Goal: Communication & Community: Participate in discussion

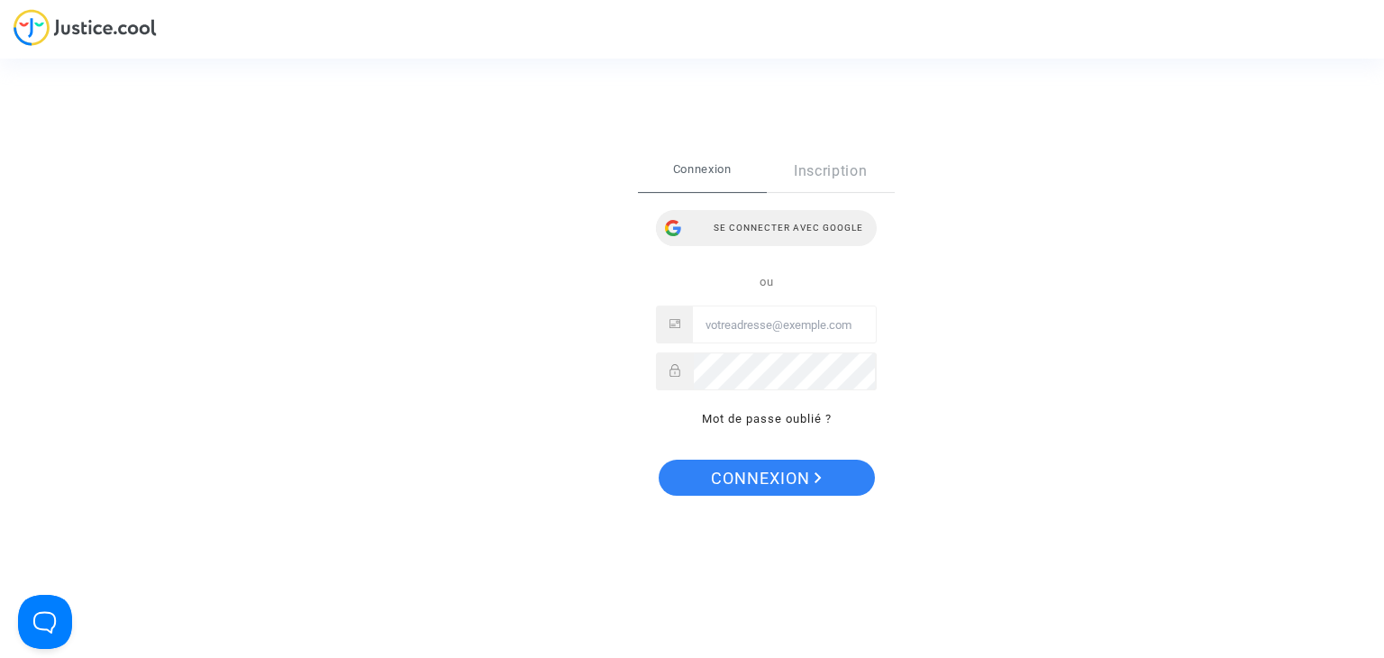
click at [720, 222] on div "Se connecter avec Google" at bounding box center [766, 228] width 221 height 36
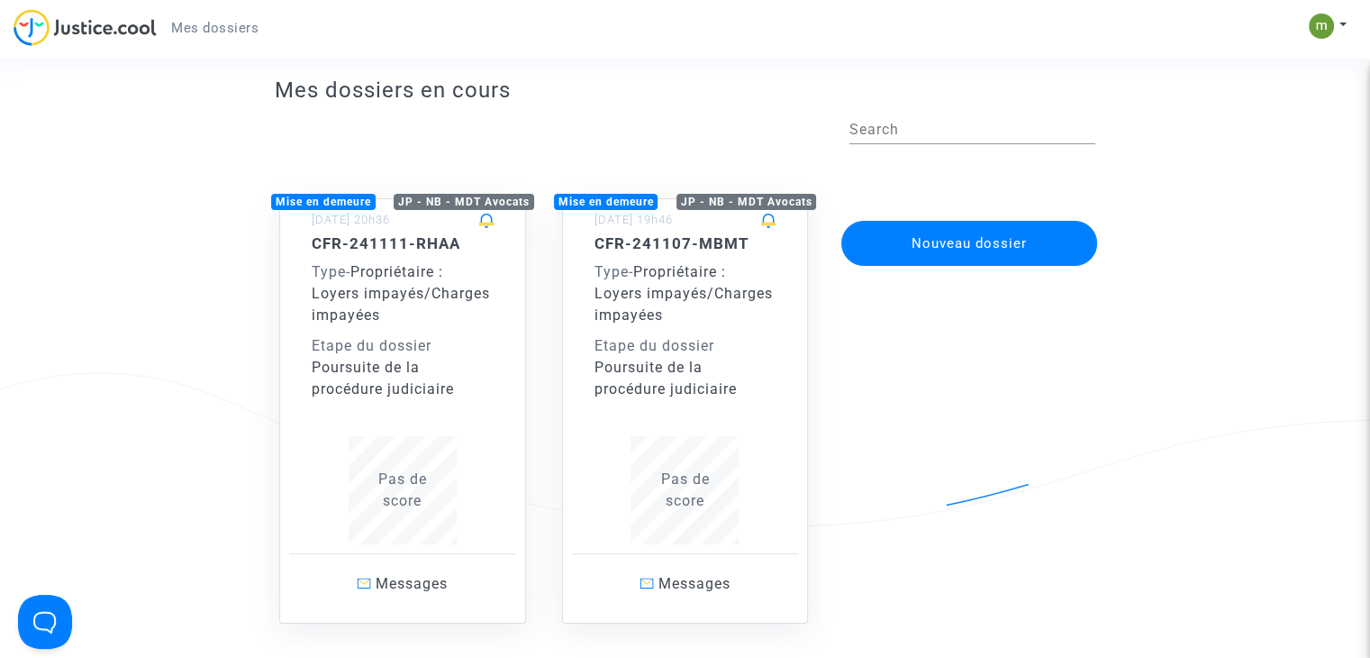
scroll to position [36, 0]
click at [693, 367] on div "Poursuite de la procédure judiciaire" at bounding box center [686, 377] width 182 height 43
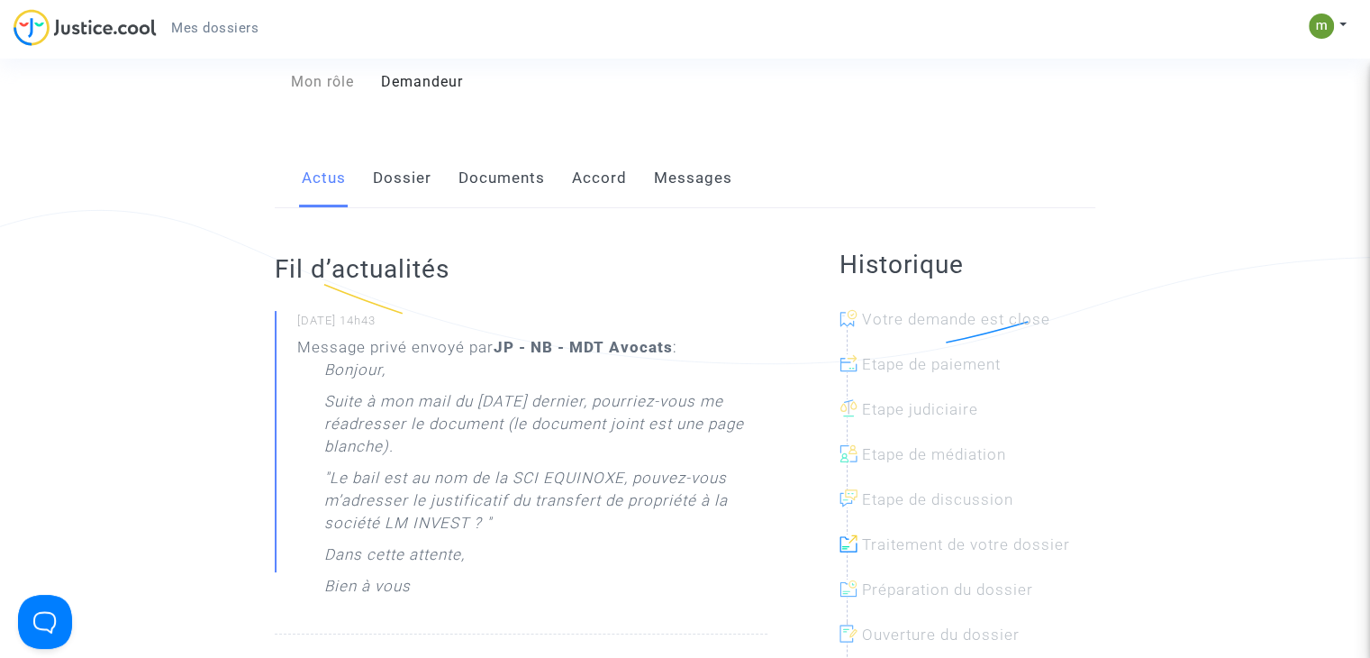
scroll to position [205, 0]
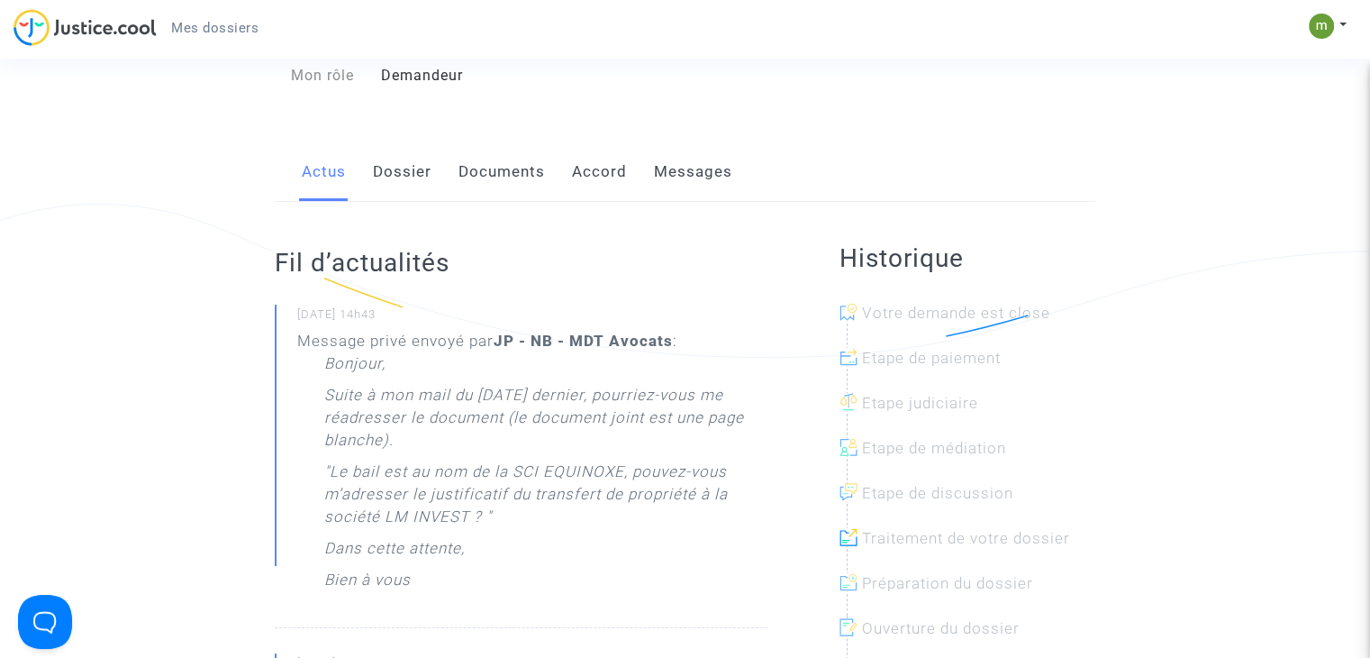
click at [681, 202] on link "Messages" at bounding box center [693, 171] width 78 height 59
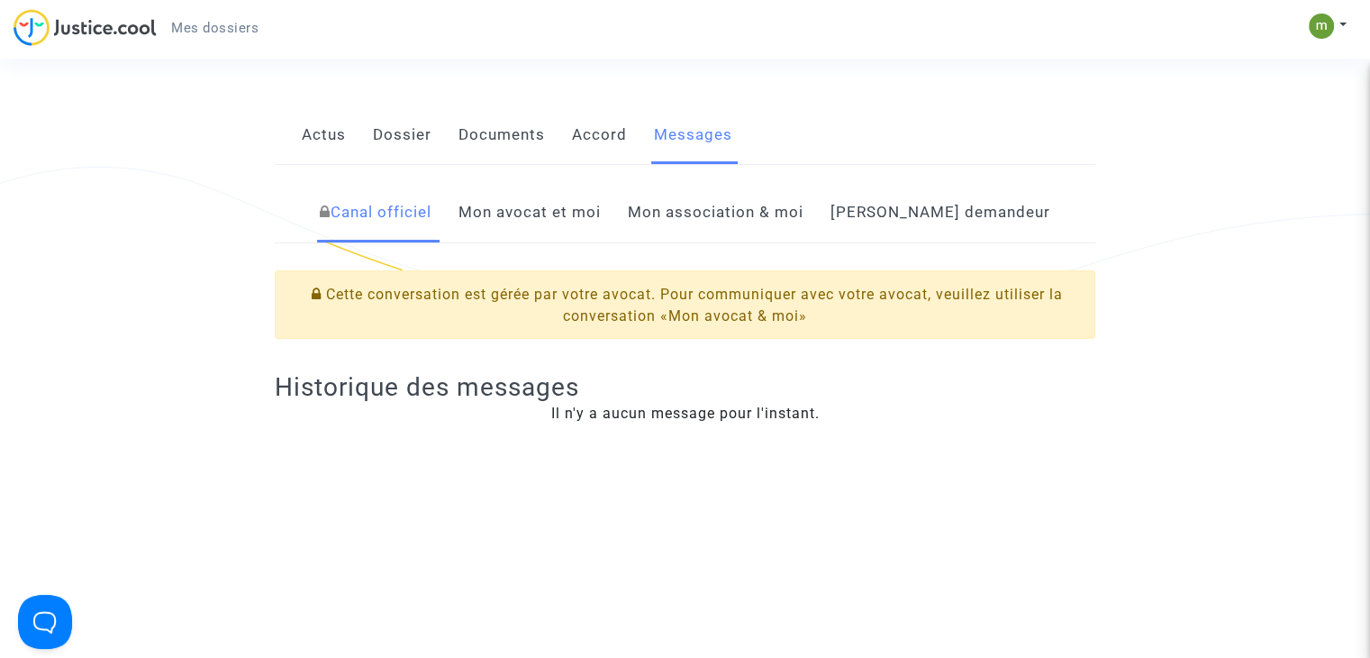
scroll to position [241, 0]
click at [596, 232] on link "Mon avocat et moi" at bounding box center [530, 212] width 142 height 59
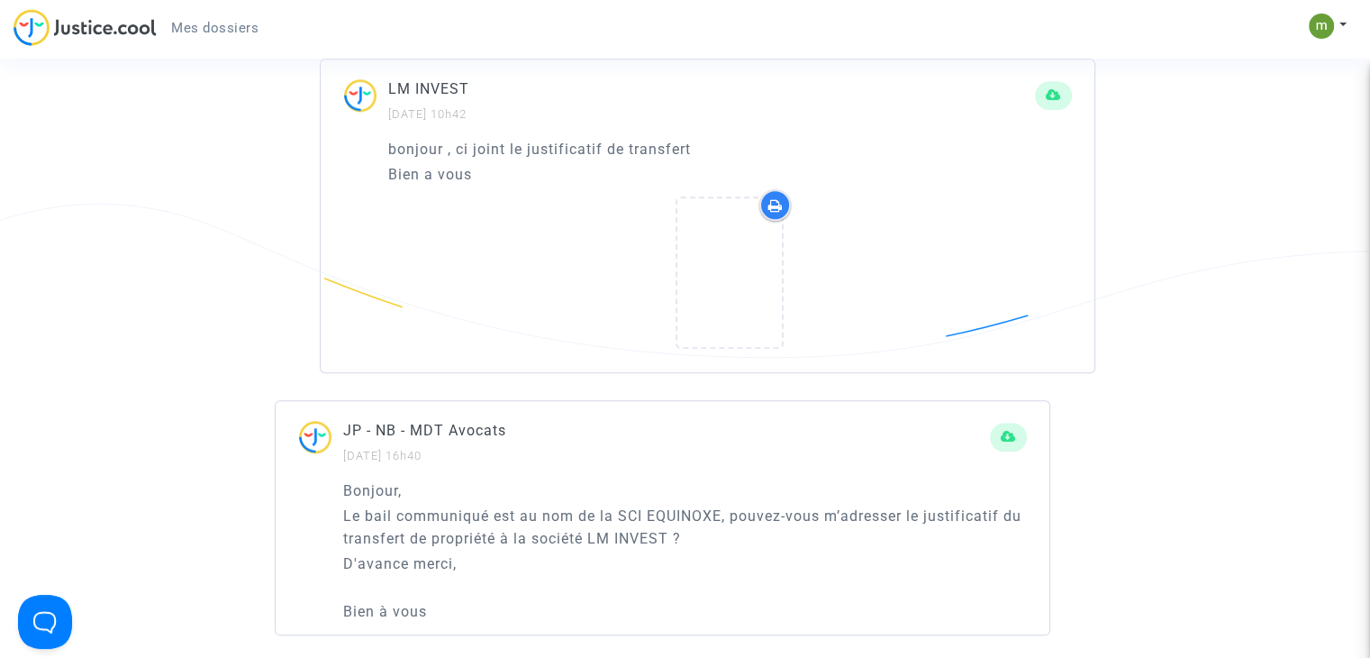
scroll to position [1732, 0]
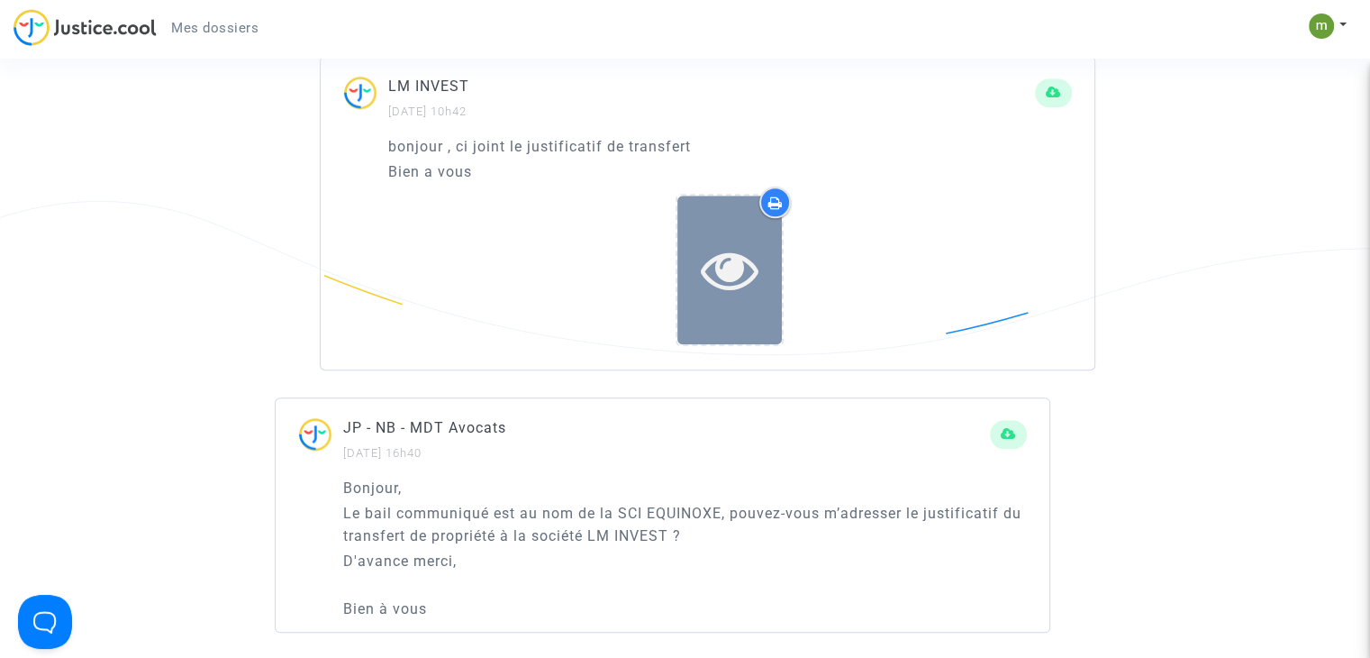
click at [724, 275] on icon at bounding box center [730, 270] width 59 height 58
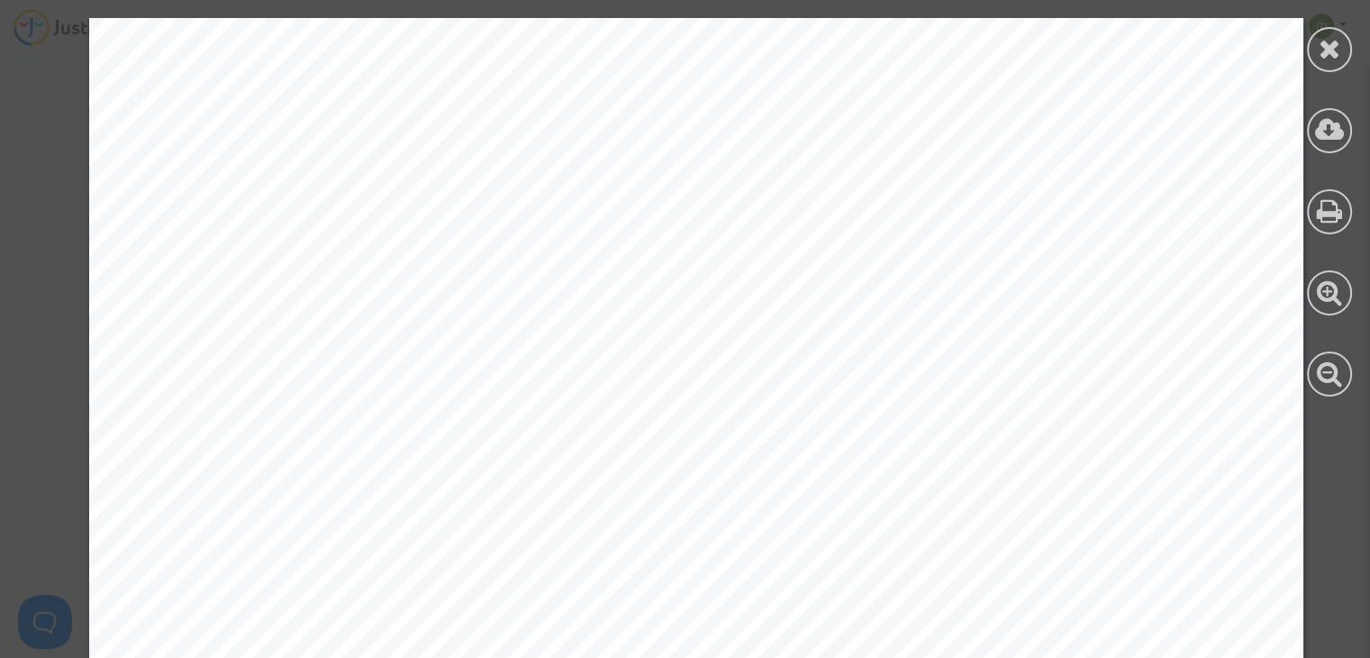
scroll to position [716, 0]
click at [1323, 59] on icon at bounding box center [1330, 48] width 23 height 27
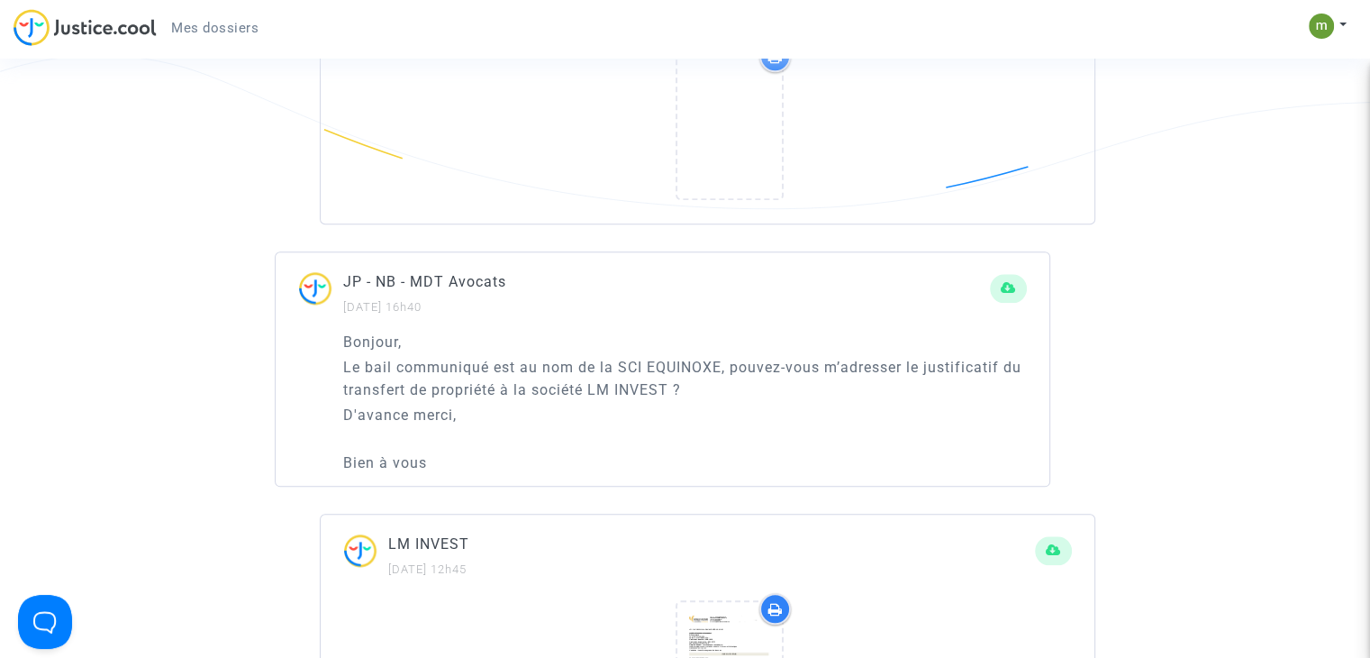
scroll to position [1881, 0]
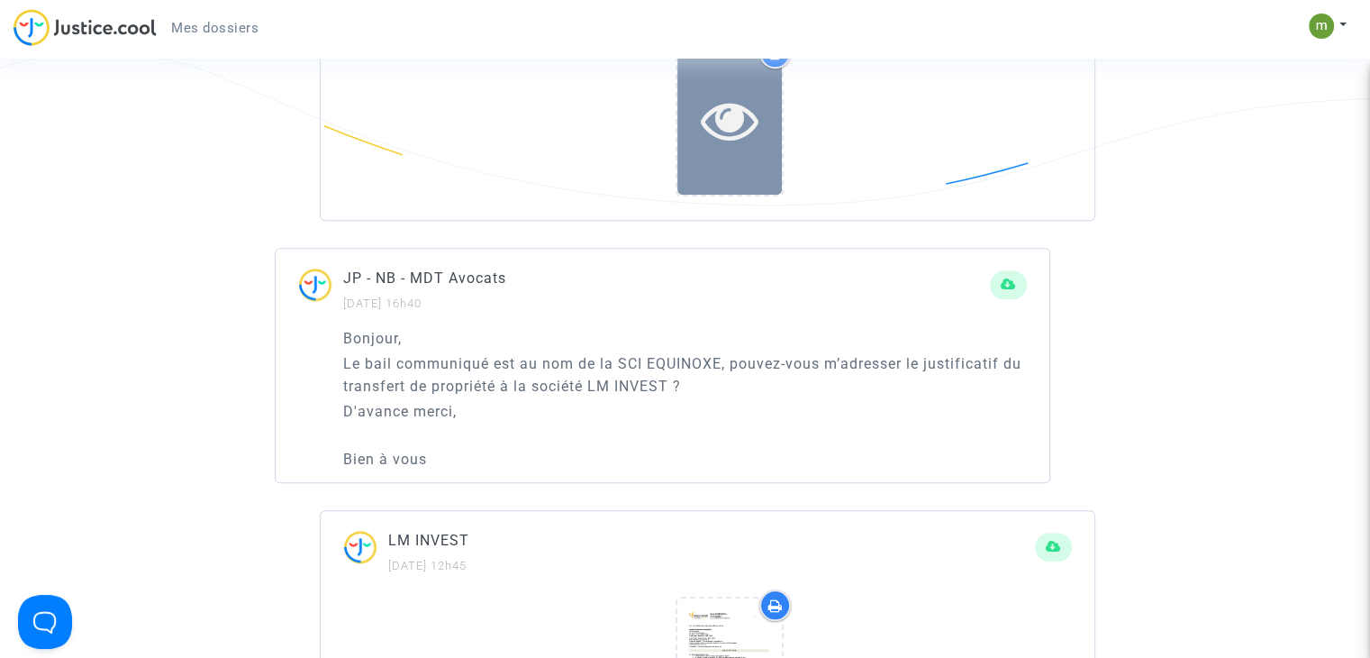
click at [737, 119] on icon at bounding box center [730, 120] width 59 height 58
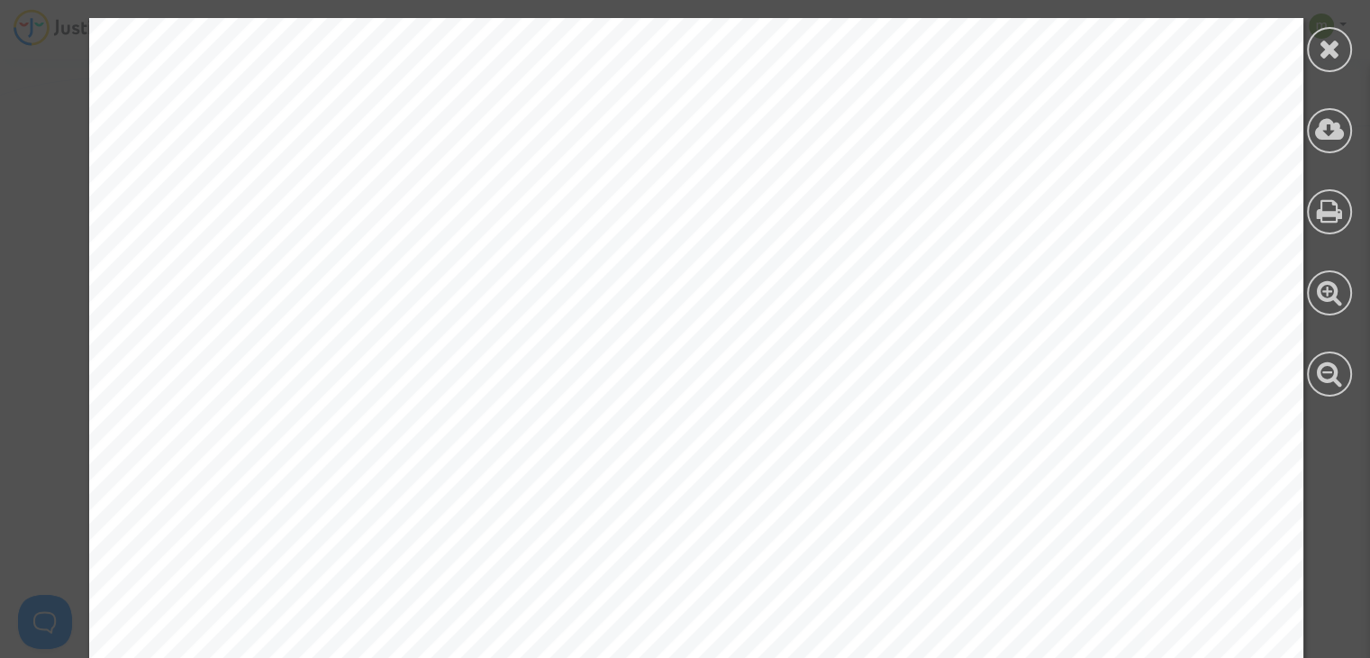
scroll to position [1067, 0]
click at [1347, 41] on div at bounding box center [1329, 49] width 45 height 45
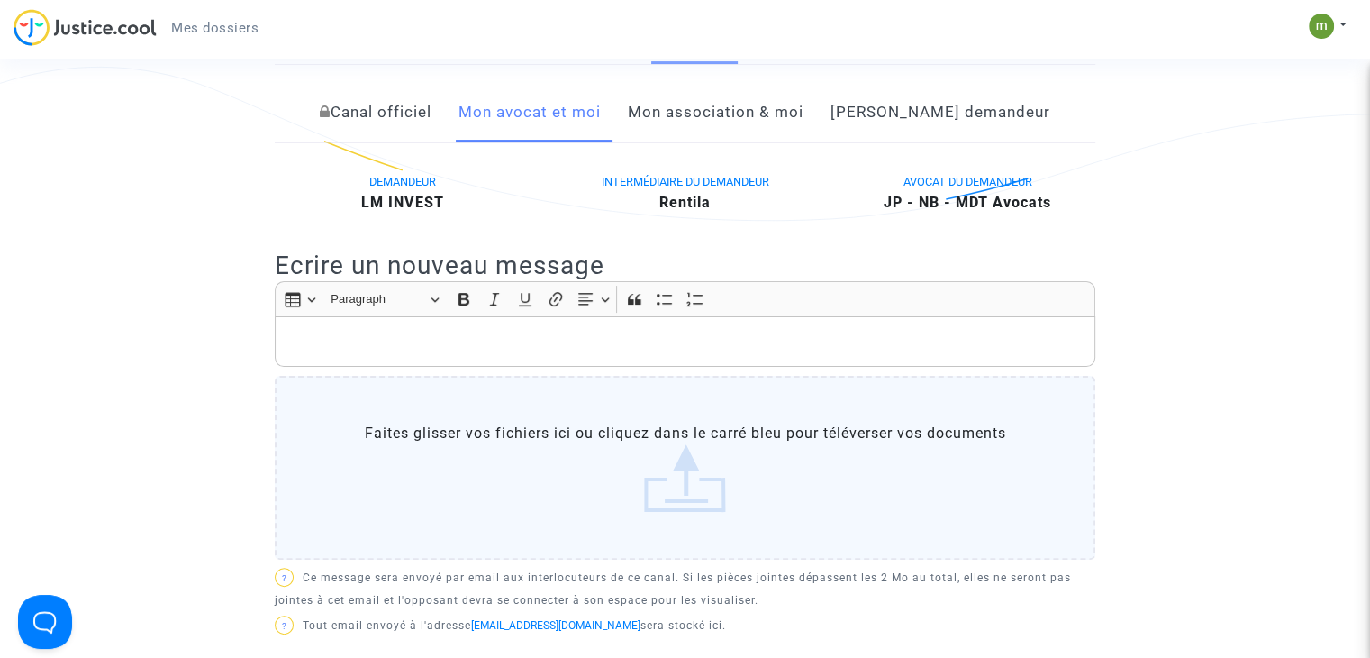
scroll to position [328, 0]
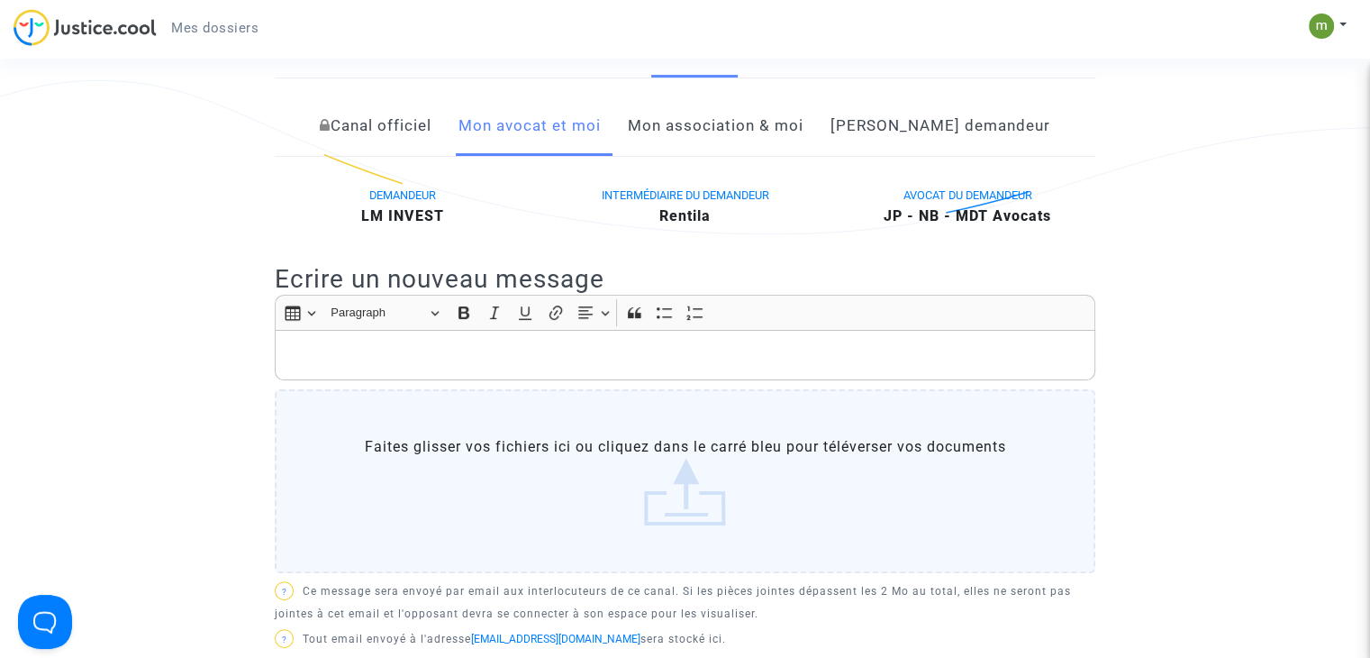
click at [662, 505] on label "Faites glisser vos fichiers ici ou cliquez dans le carré bleu pour téléverser v…" at bounding box center [685, 481] width 821 height 184
click at [0, 0] on input "Faites glisser vos fichiers ici ou cliquez dans le carré bleu pour téléverser v…" at bounding box center [0, 0] width 0 height 0
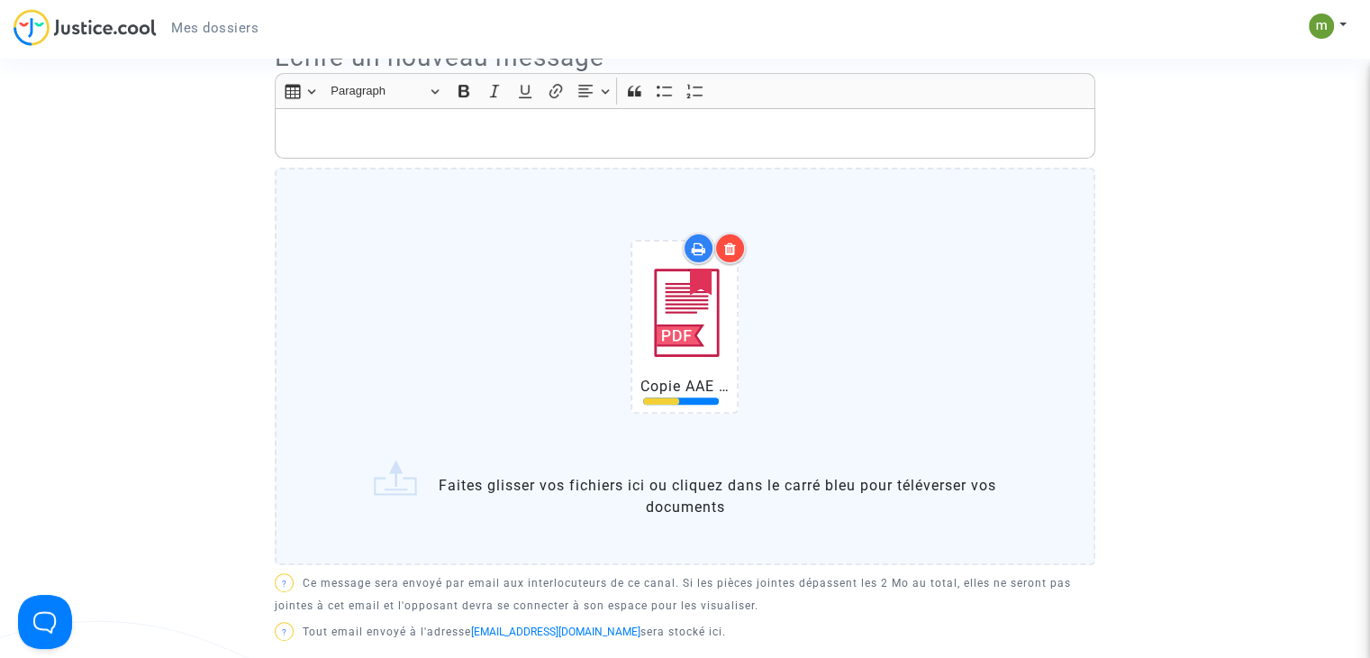
scroll to position [557, 0]
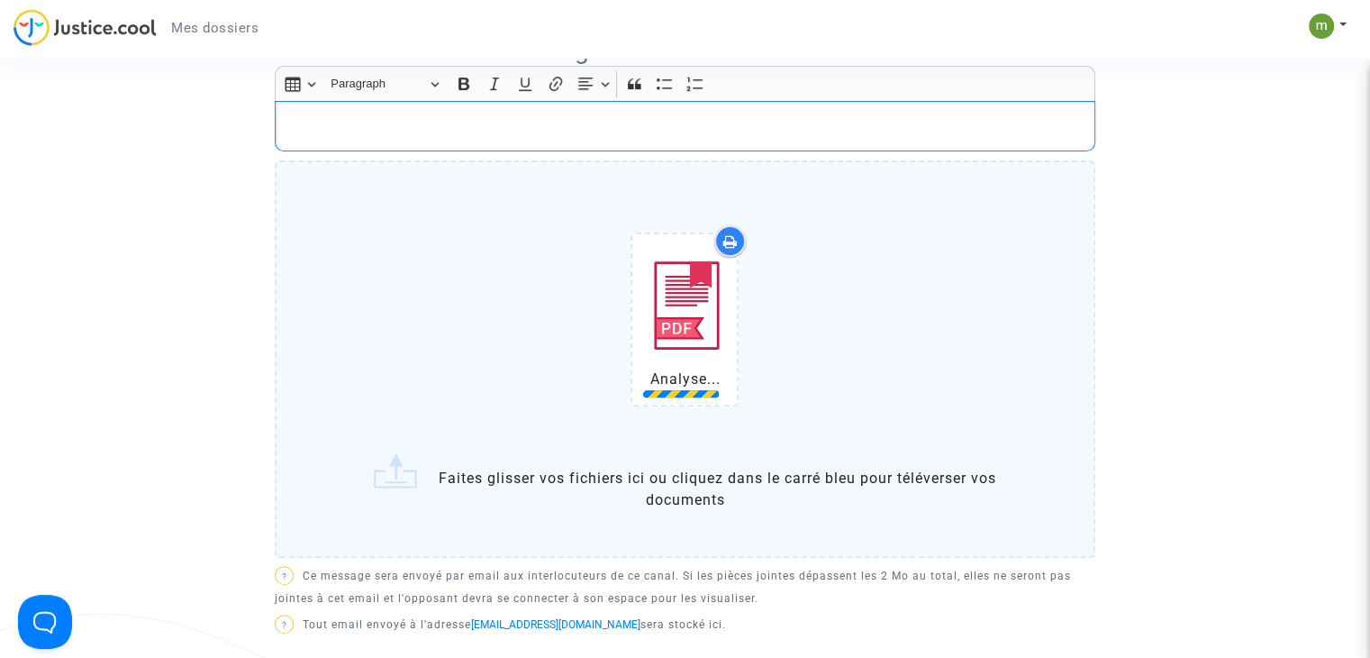
click at [683, 138] on p "Rich Text Editor, main" at bounding box center [686, 126] width 802 height 23
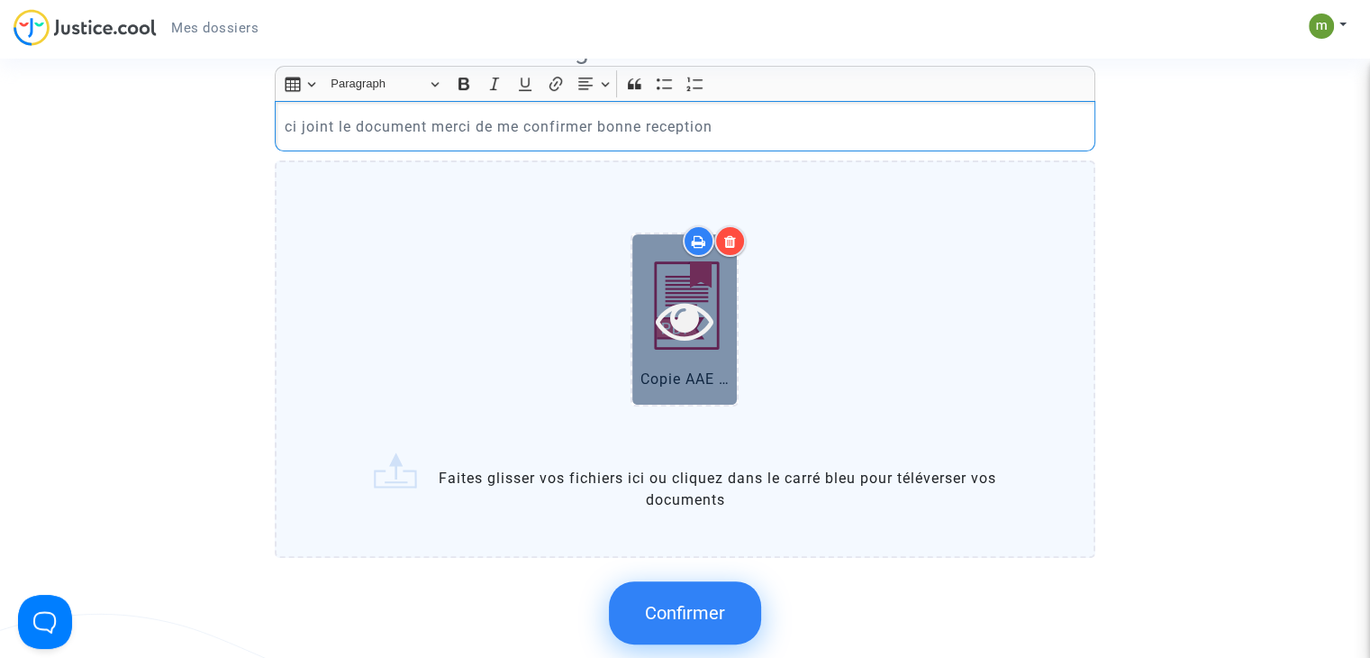
click at [660, 332] on icon at bounding box center [685, 320] width 59 height 58
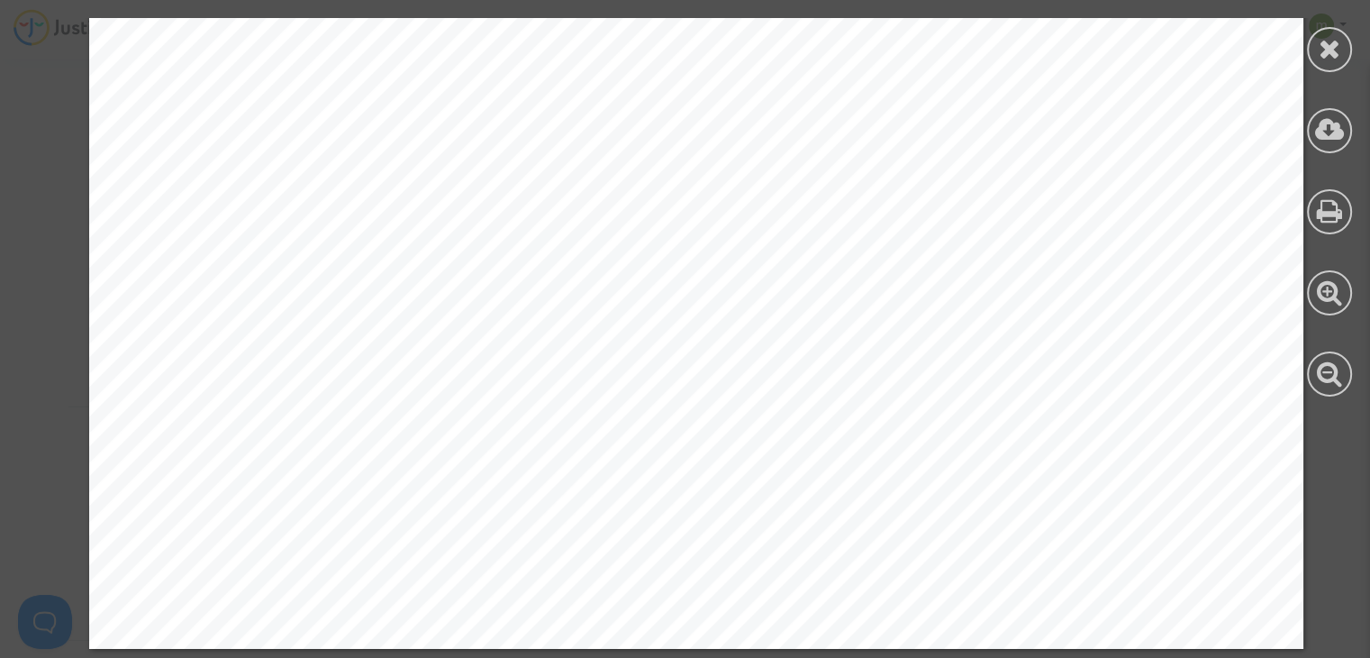
scroll to position [5619, 0]
click at [1332, 68] on div at bounding box center [1329, 49] width 45 height 45
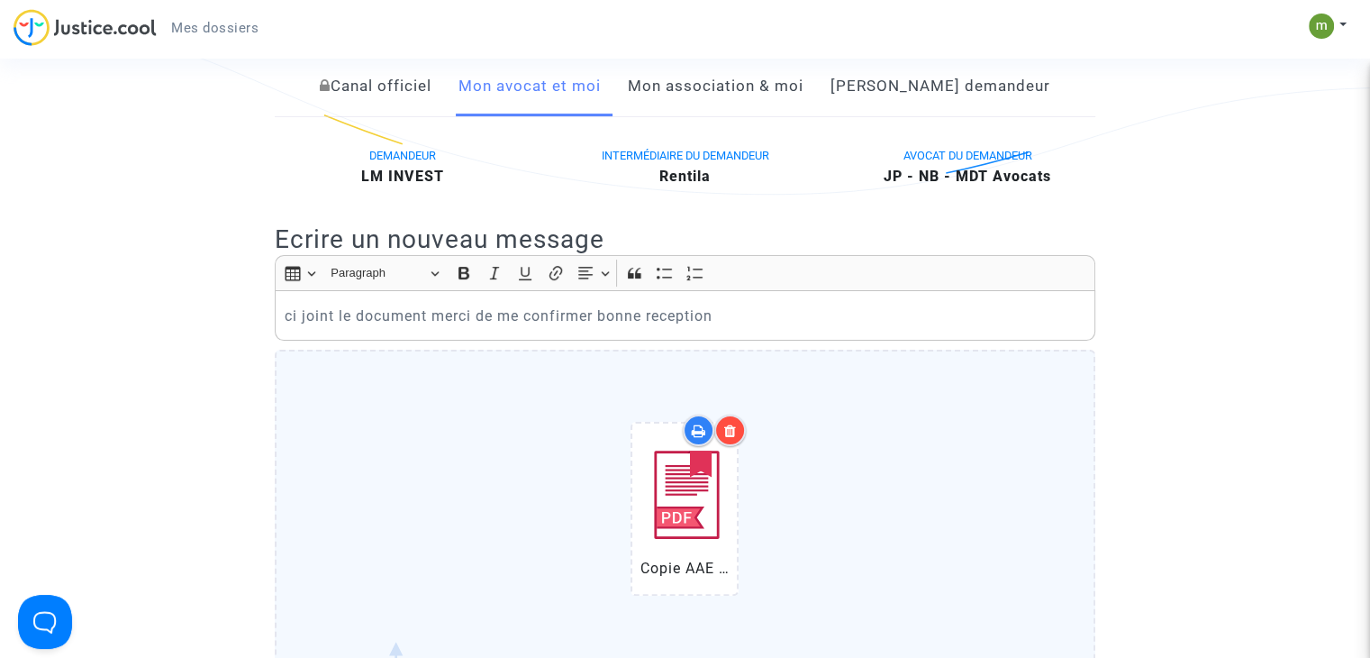
scroll to position [369, 0]
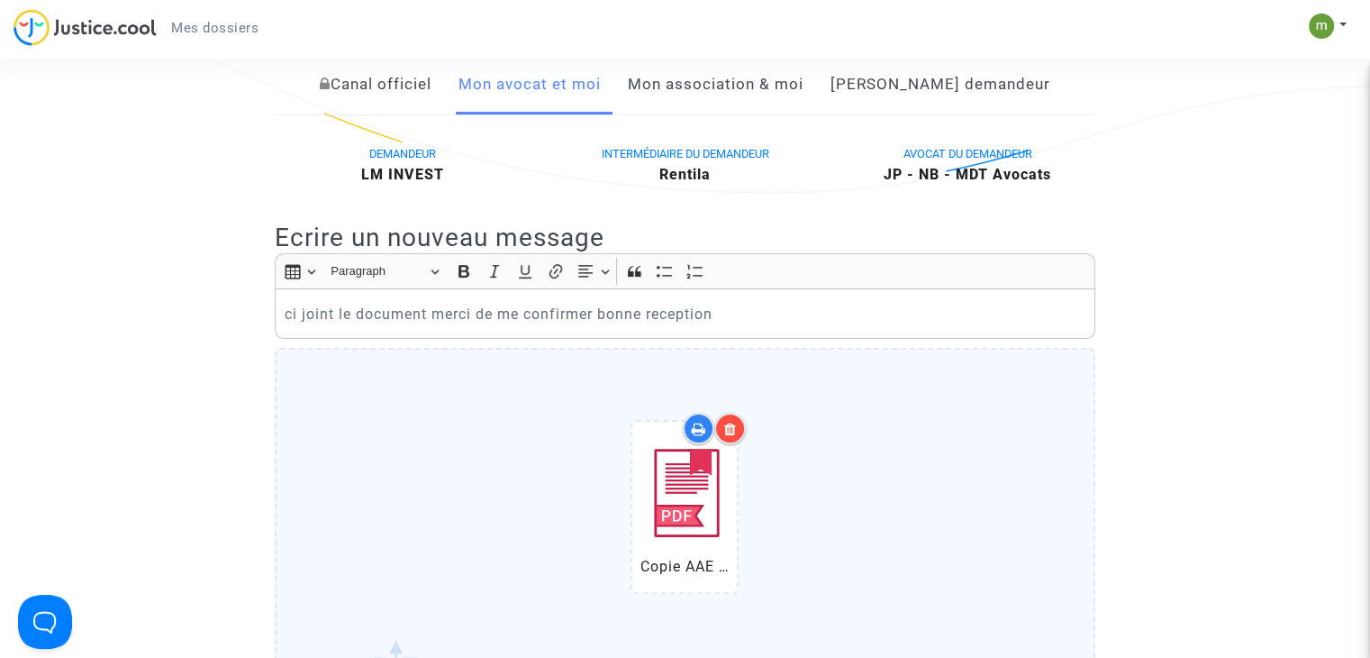
click at [679, 325] on p "ci joint le document merci de me confirmer bonne reception" at bounding box center [686, 314] width 802 height 23
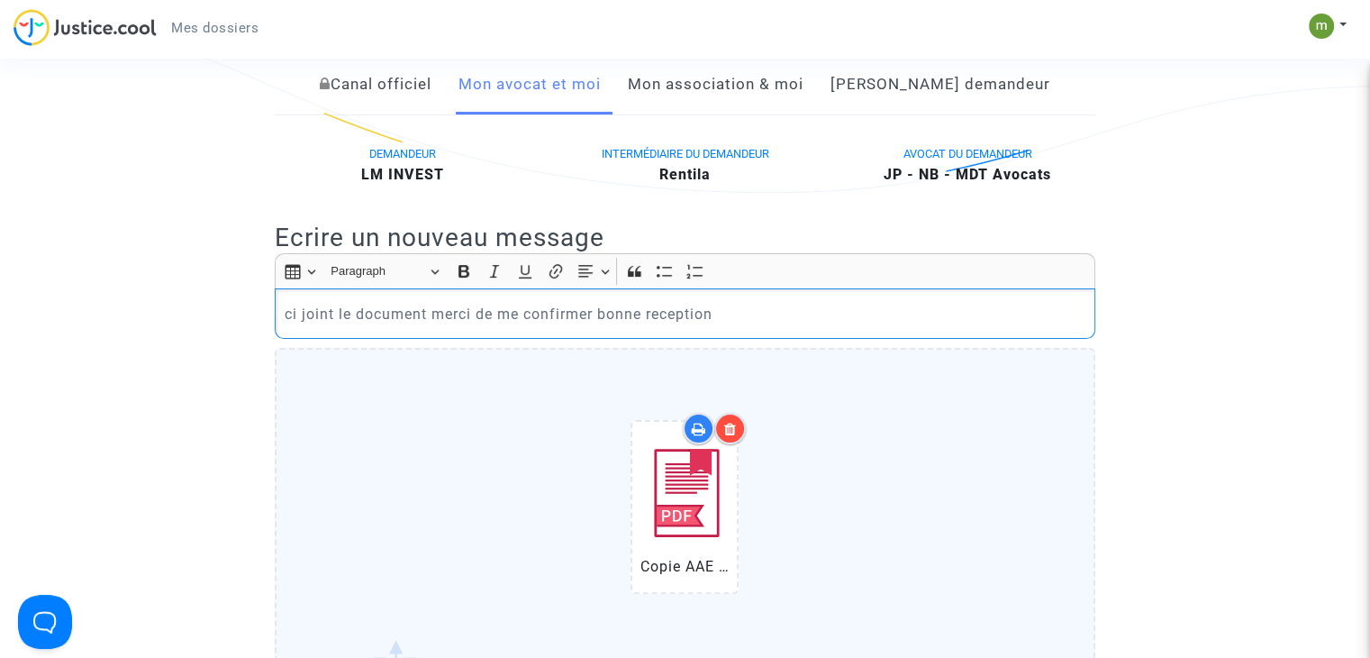
click at [679, 325] on p "ci joint le document merci de me confirmer bonne reception" at bounding box center [686, 314] width 802 height 23
click at [755, 339] on div "ci joint le document merci de me confirmer bonne réception" at bounding box center [685, 313] width 821 height 50
click at [847, 325] on p "ci joint le document merci de me confirmer bonne réception je vous le met egale…" at bounding box center [686, 314] width 802 height 23
click at [1086, 339] on div "ci joint le document merci de me confirmer bonne réception je vous le met égale…" at bounding box center [685, 313] width 821 height 50
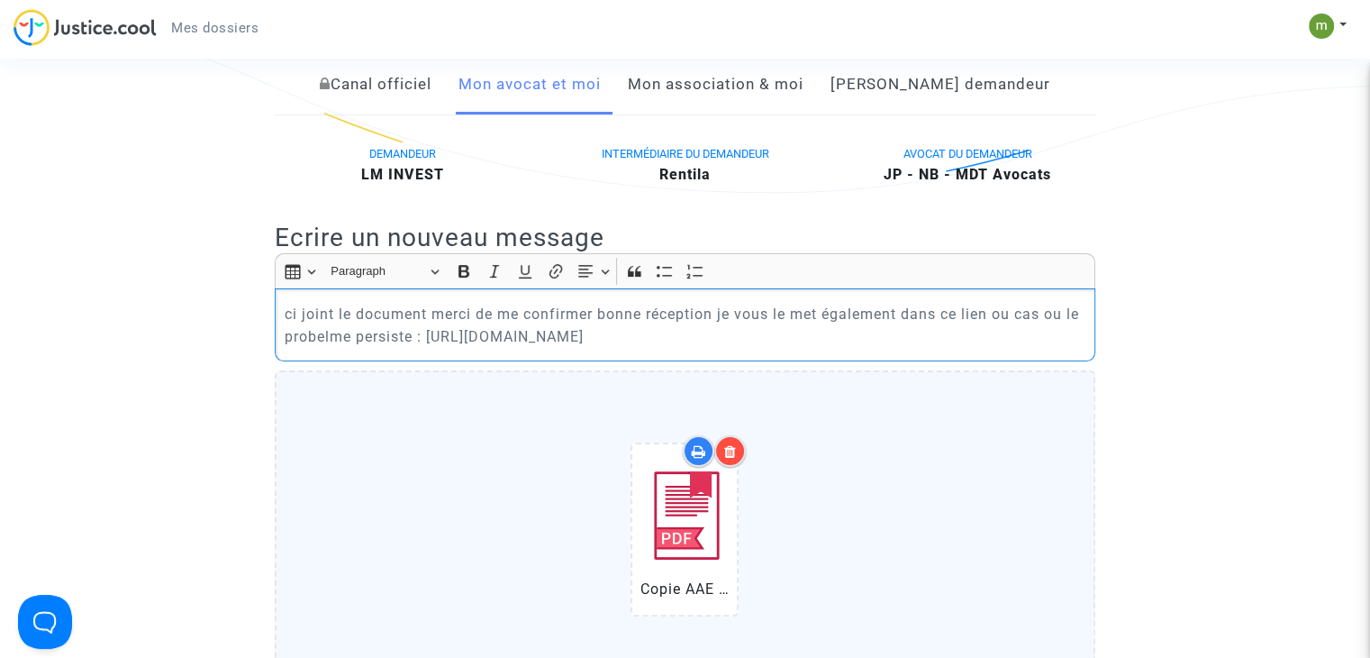
click at [339, 348] on p "ci joint le document merci de me confirmer bonne réception je vous le met égale…" at bounding box center [686, 325] width 802 height 45
click at [723, 333] on p "ci joint le document merci de me confirmer bonne réception je vous le met égale…" at bounding box center [686, 325] width 802 height 45
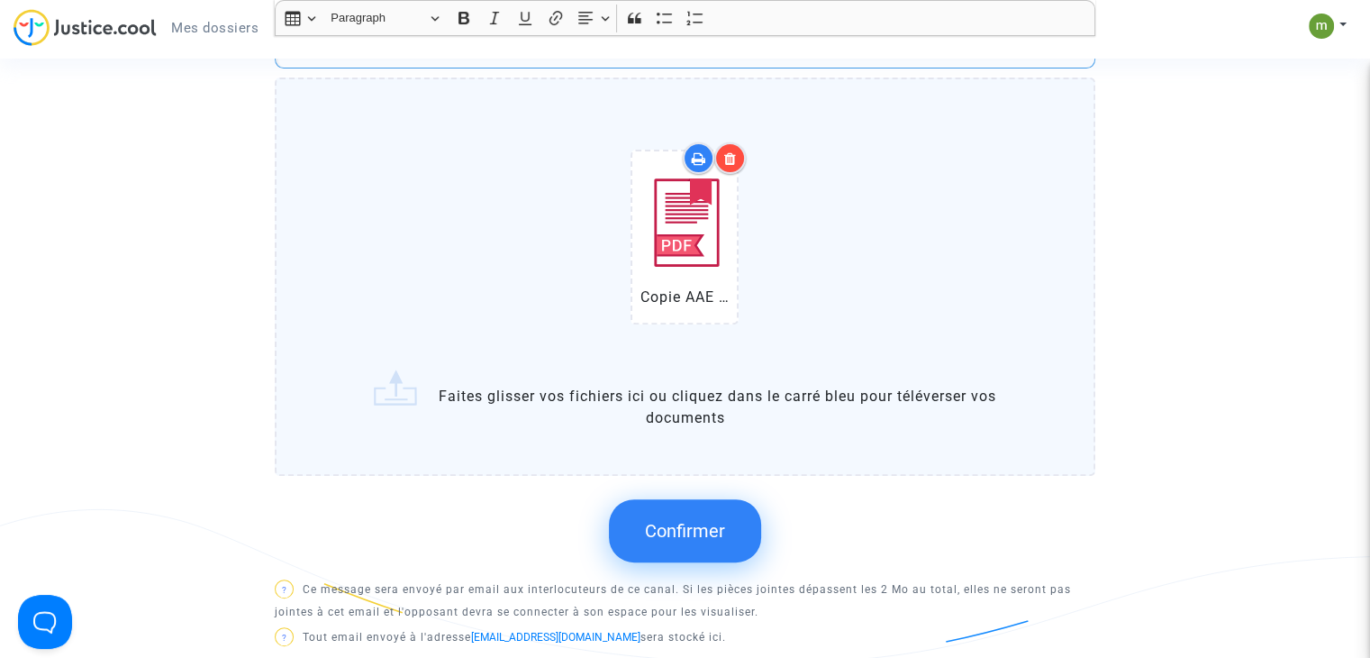
scroll to position [670, 0]
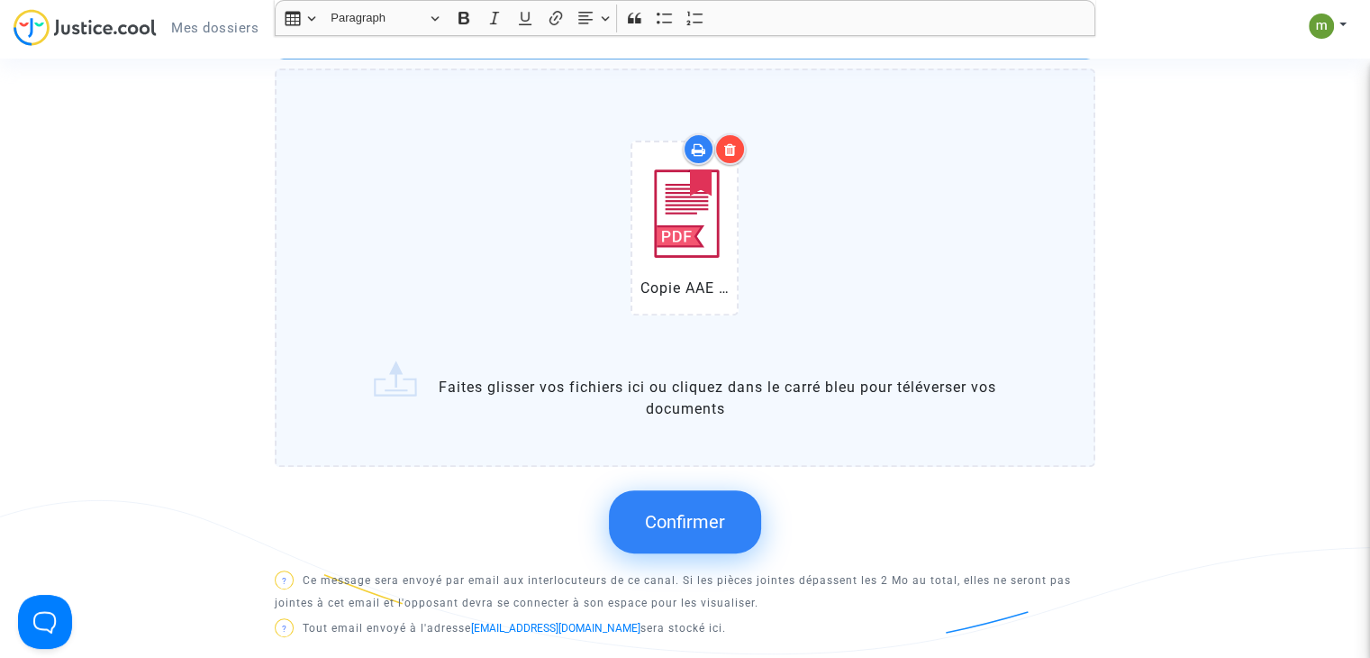
click at [671, 532] on span "Confirmer" at bounding box center [685, 522] width 80 height 22
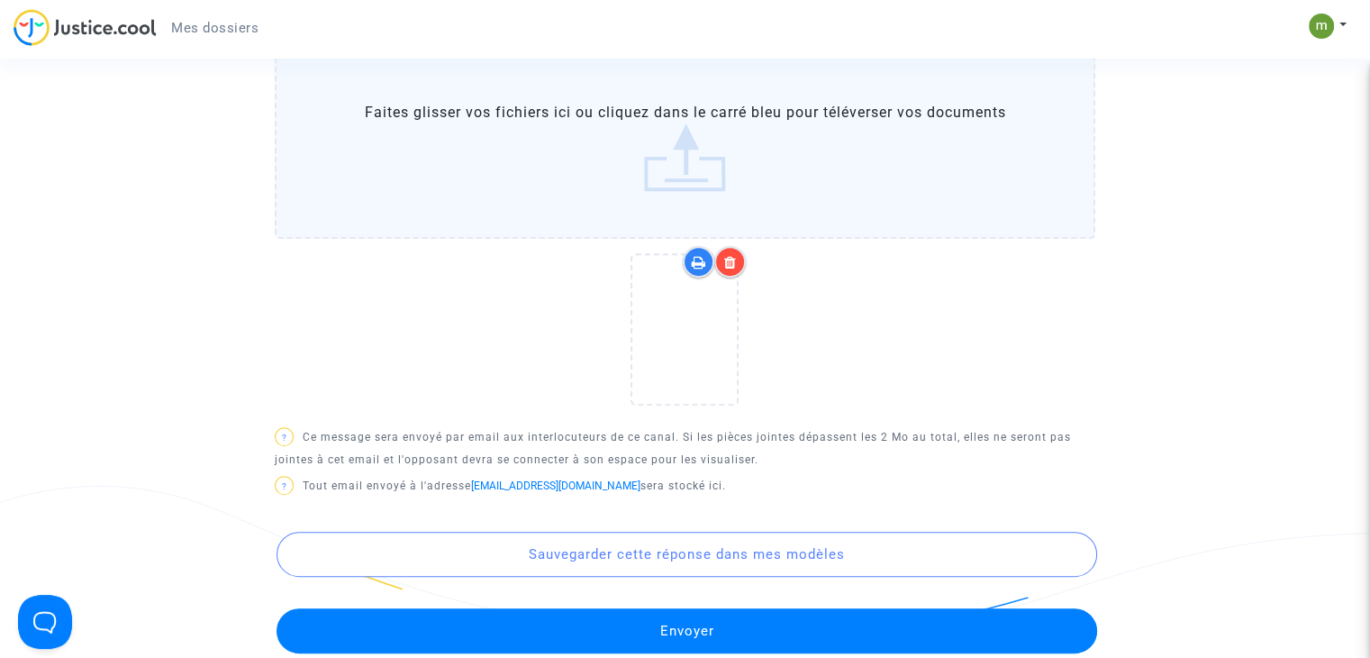
scroll to position [687, 0]
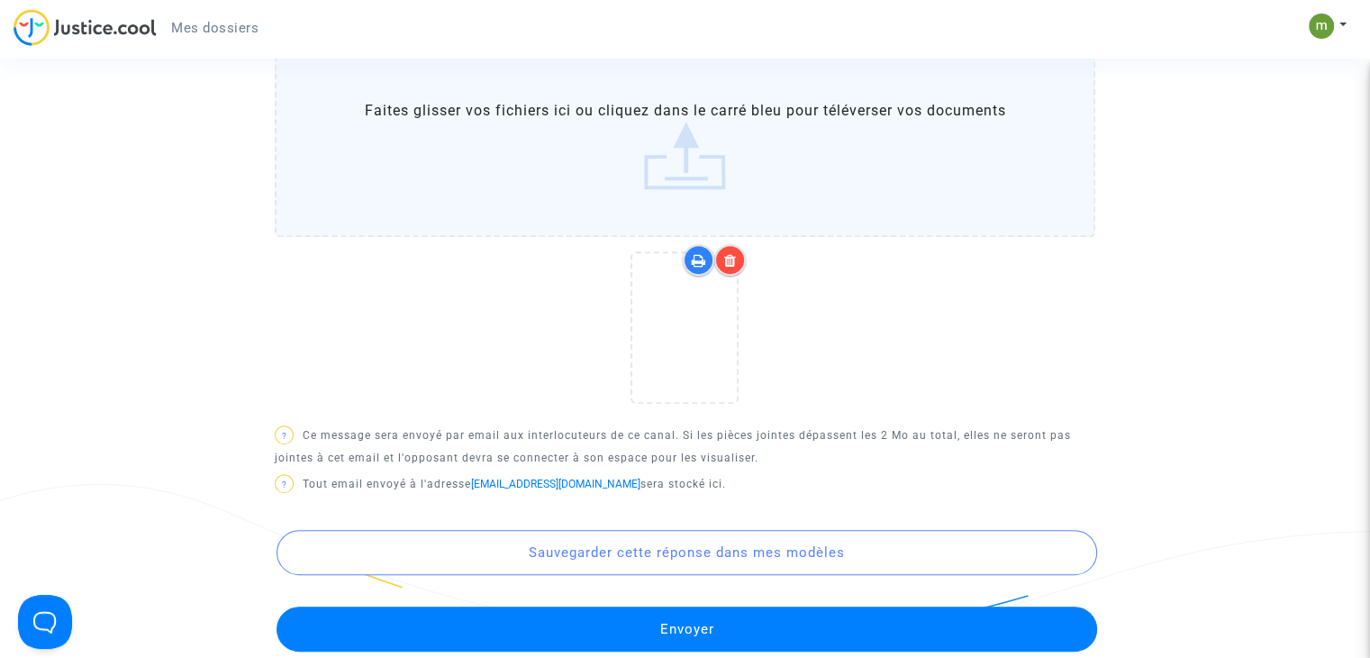
click at [684, 635] on button "Envoyer" at bounding box center [687, 628] width 821 height 45
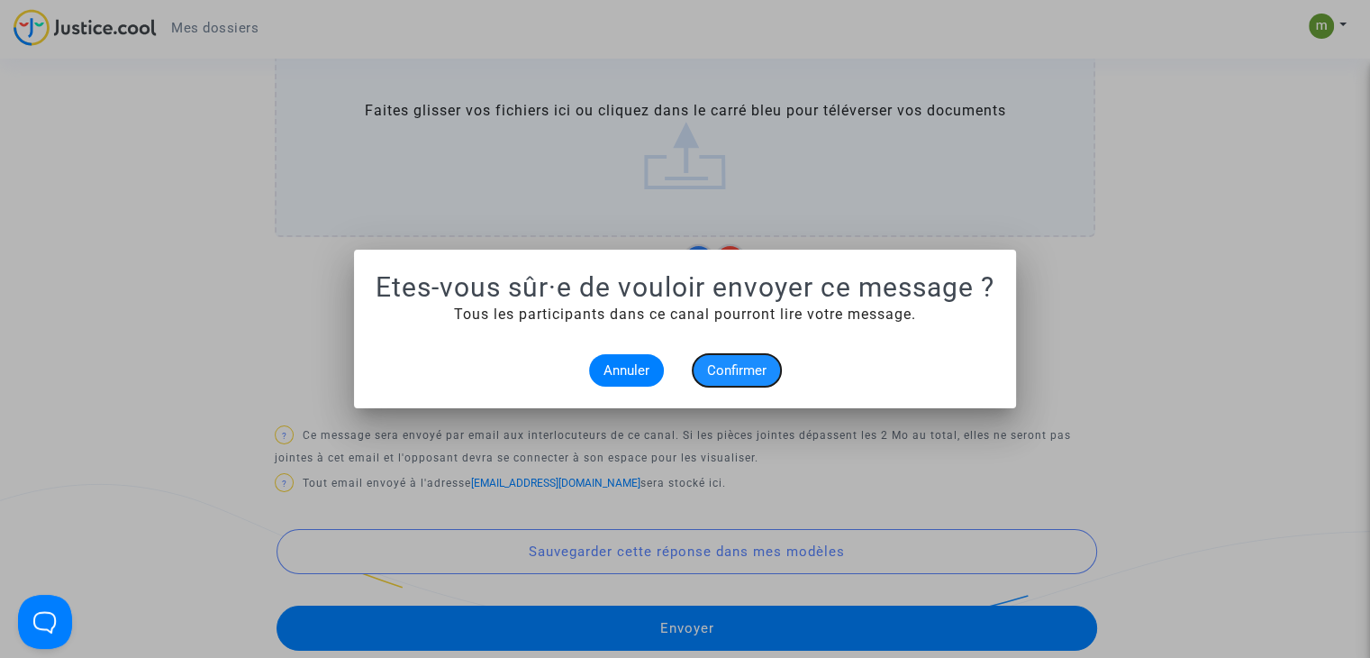
click at [764, 362] on span "Confirmer" at bounding box center [736, 370] width 59 height 16
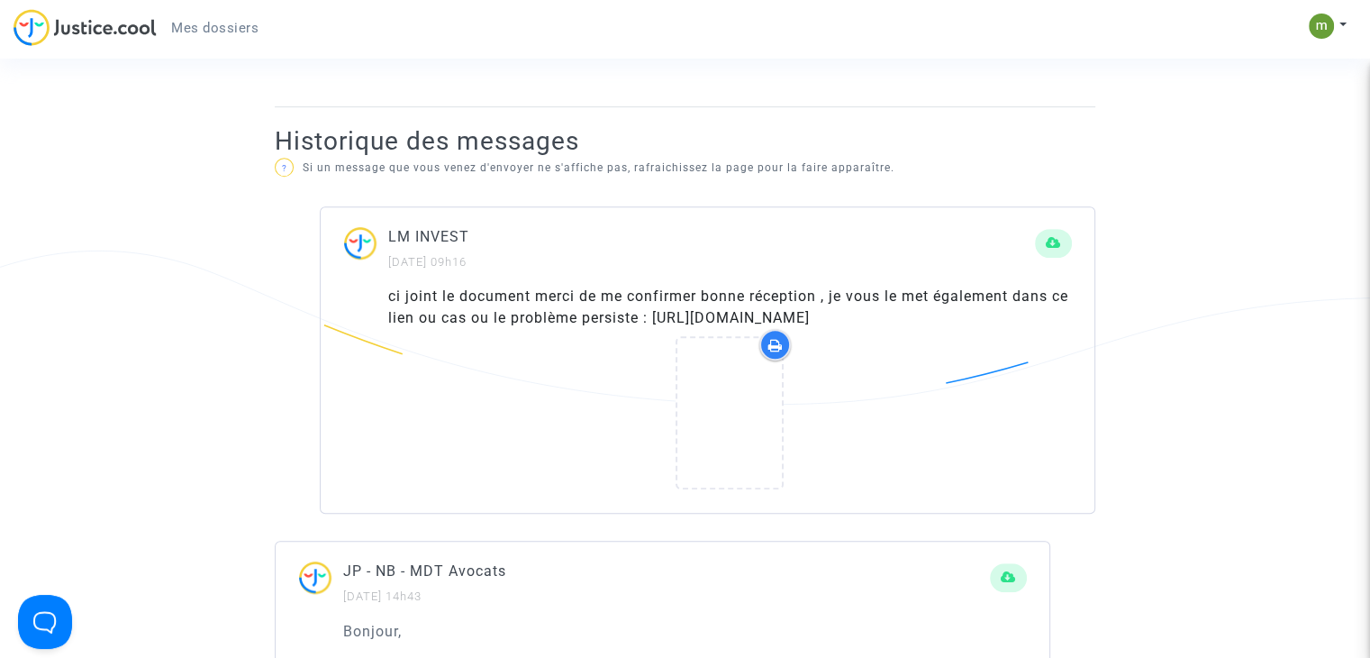
scroll to position [921, 0]
drag, startPoint x: 388, startPoint y: 359, endPoint x: 1093, endPoint y: 356, distance: 704.6
click at [1093, 356] on div "ci joint le document merci de me confirmer bonne réception , je vous le met éga…" at bounding box center [708, 398] width 774 height 226
copy div "https://acrobat.adobe.com/id/urn:aaid:sc:EU:6eba19c4-ff18-41ca-9c2f-975e739a6199"
click at [516, 427] on div at bounding box center [730, 415] width 684 height 174
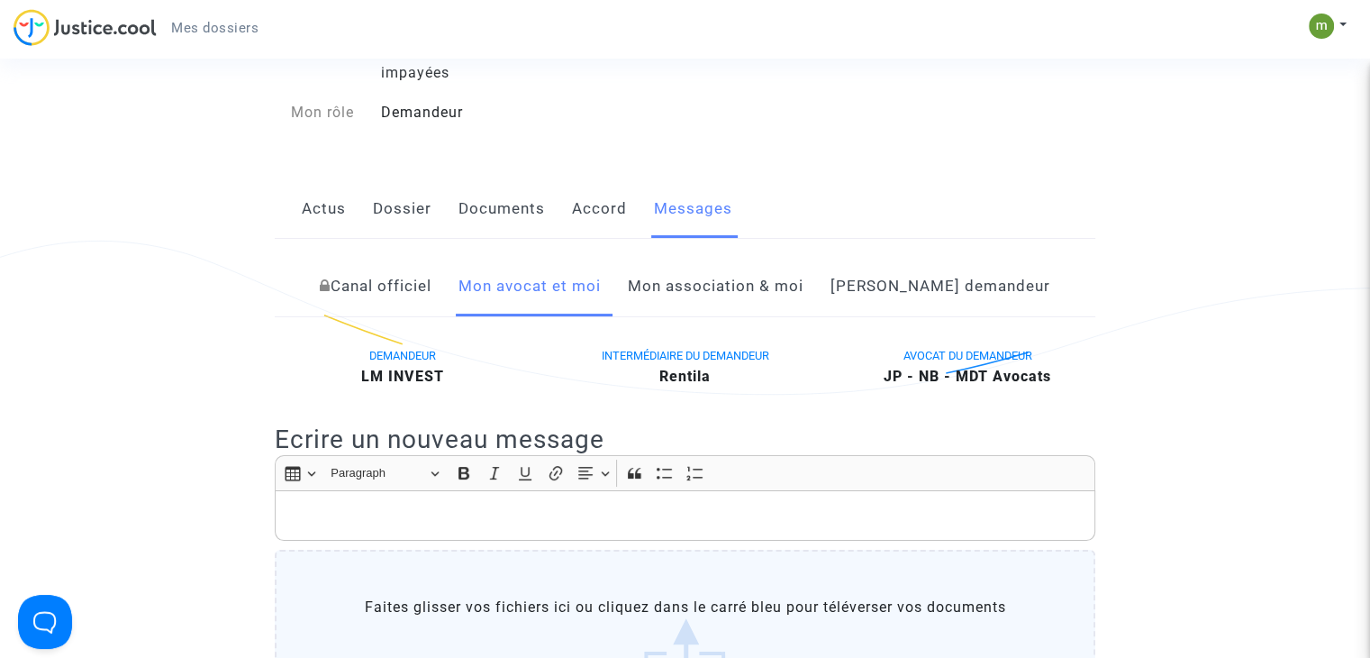
scroll to position [168, 0]
click at [418, 224] on link "Dossier" at bounding box center [402, 207] width 59 height 59
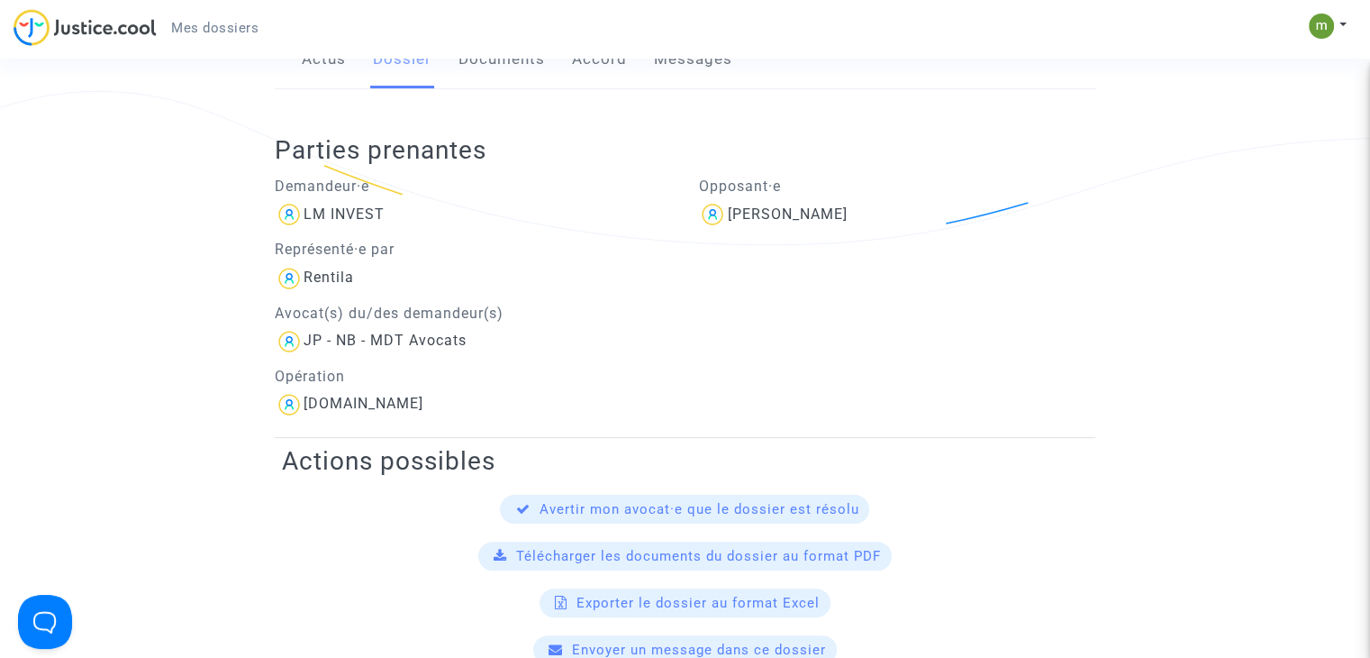
scroll to position [320, 0]
click at [502, 86] on link "Documents" at bounding box center [502, 56] width 86 height 59
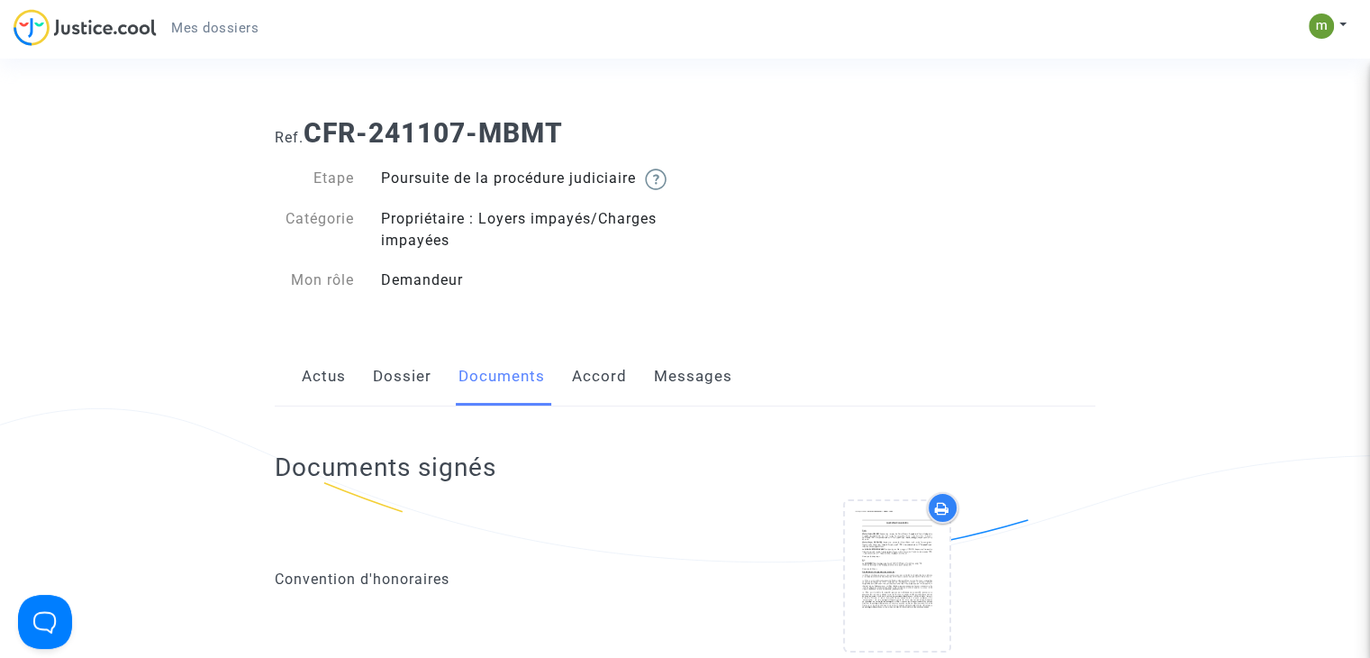
click at [411, 405] on link "Dossier" at bounding box center [402, 376] width 59 height 59
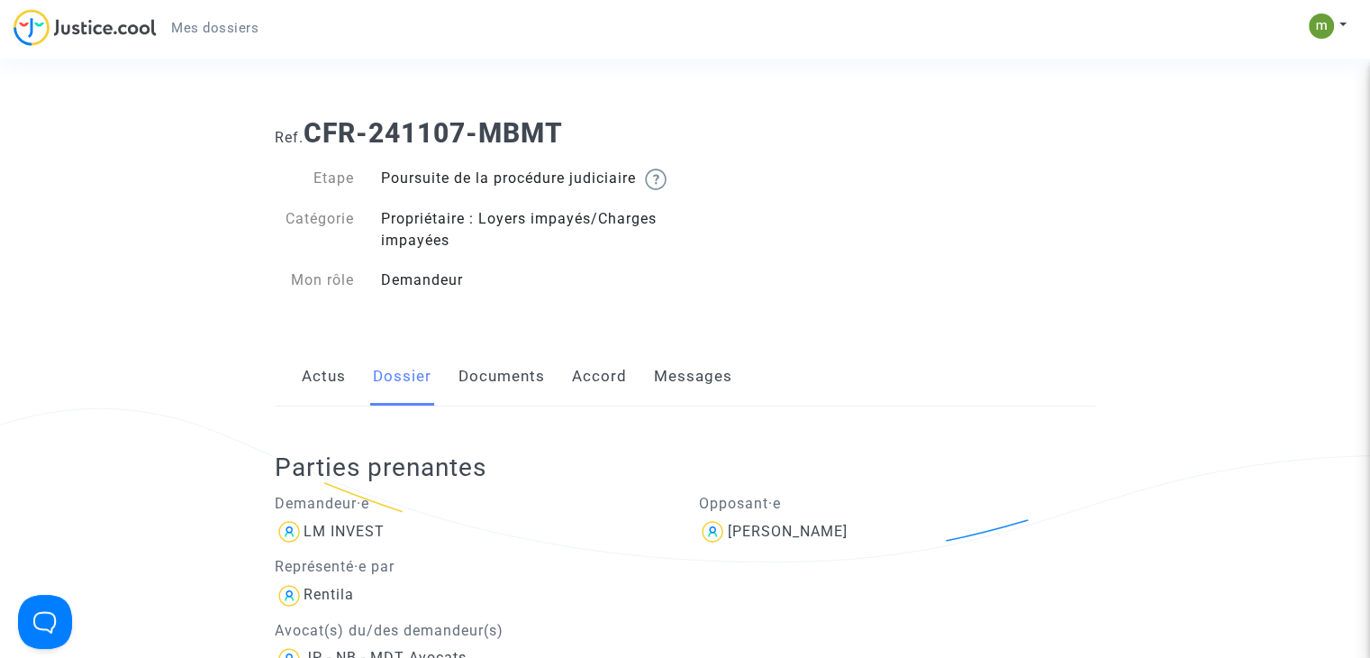
click at [340, 406] on link "Actus" at bounding box center [324, 376] width 44 height 59
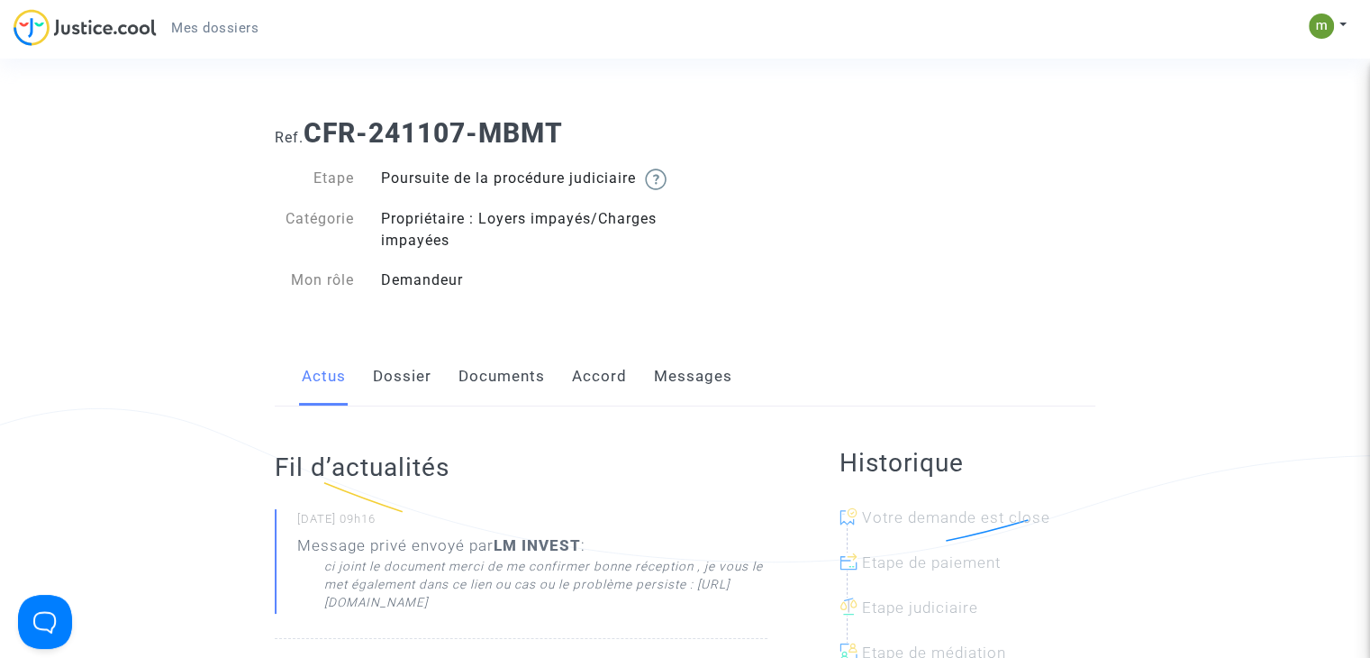
click at [679, 404] on link "Messages" at bounding box center [693, 376] width 78 height 59
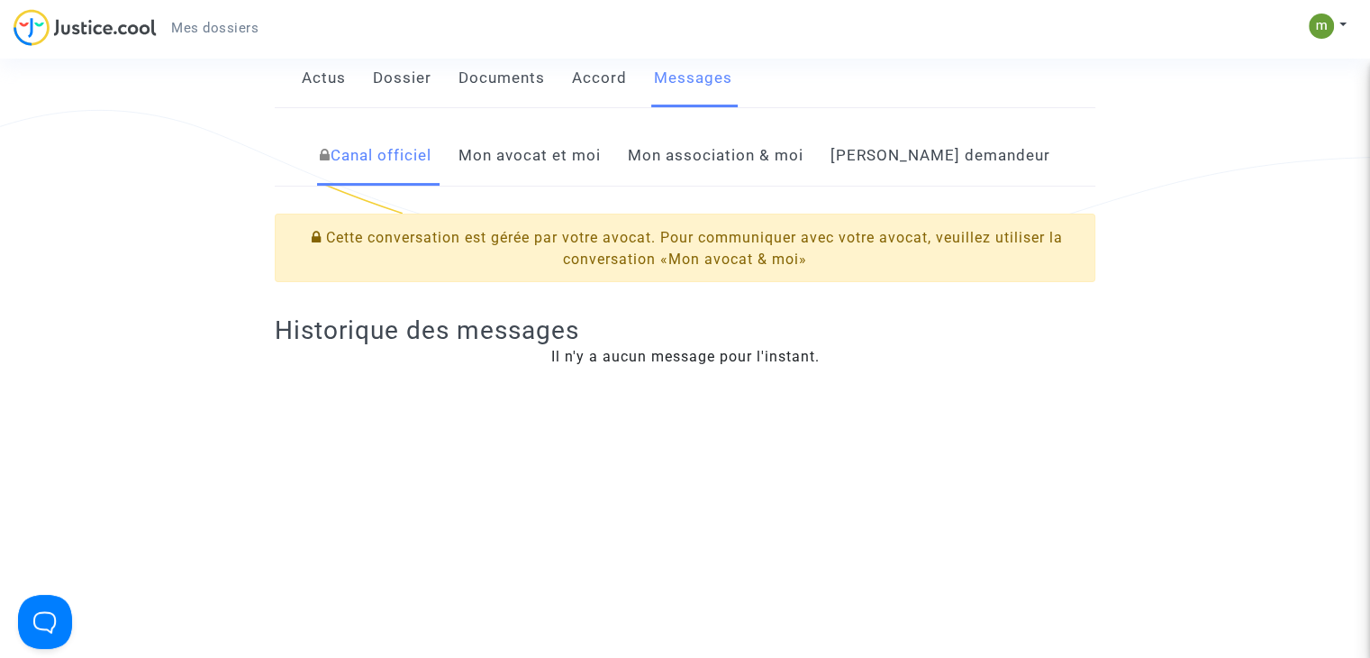
scroll to position [270, 0]
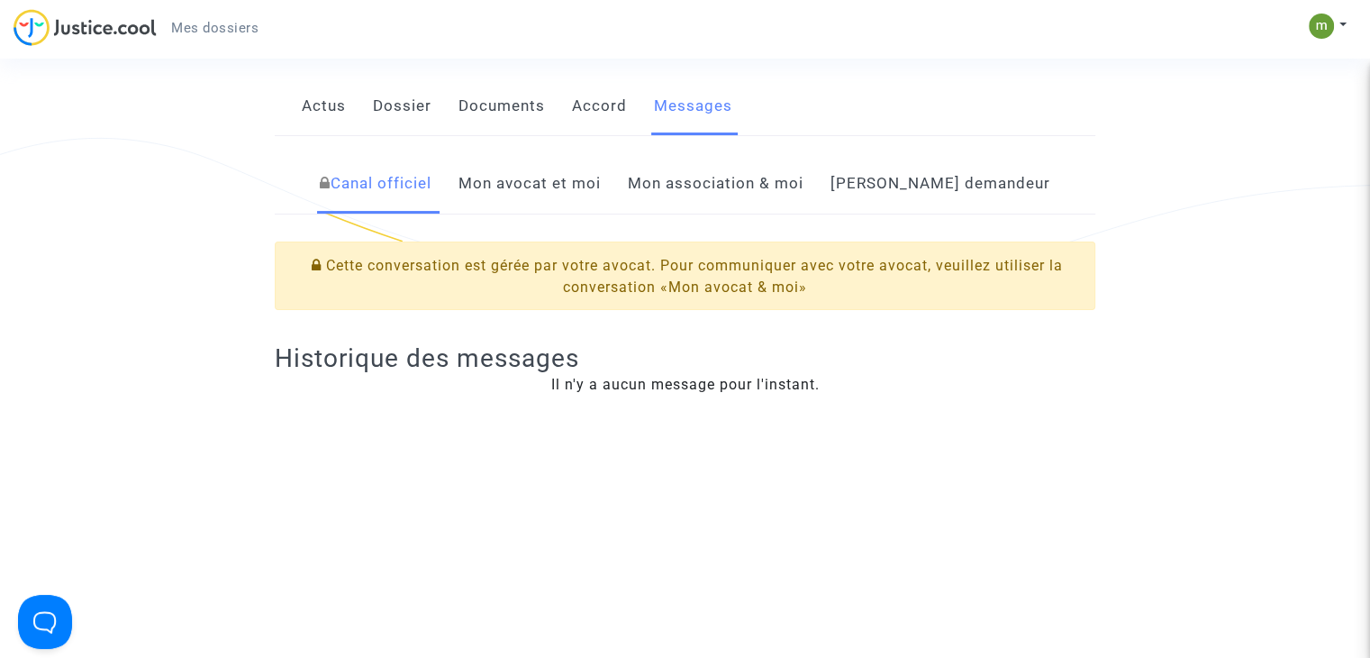
click at [766, 214] on link "Mon association & moi" at bounding box center [716, 183] width 176 height 59
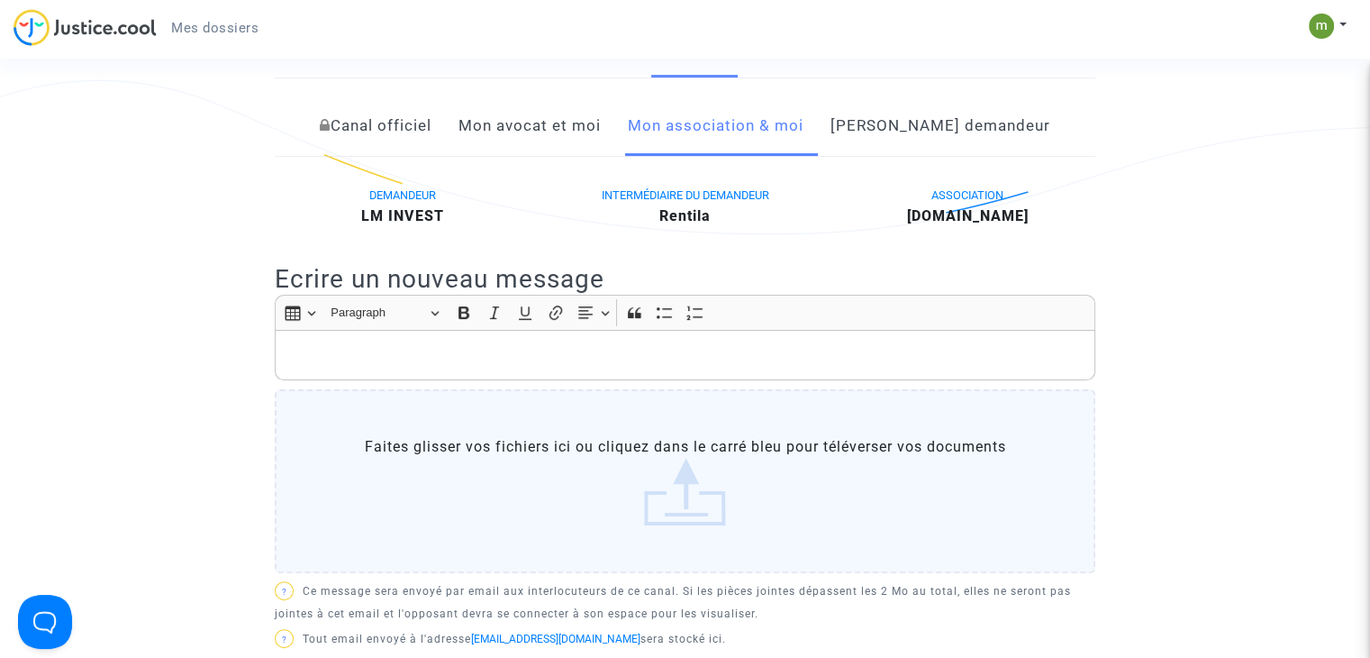
scroll to position [328, 0]
click at [575, 146] on link "Mon avocat et moi" at bounding box center [530, 125] width 142 height 59
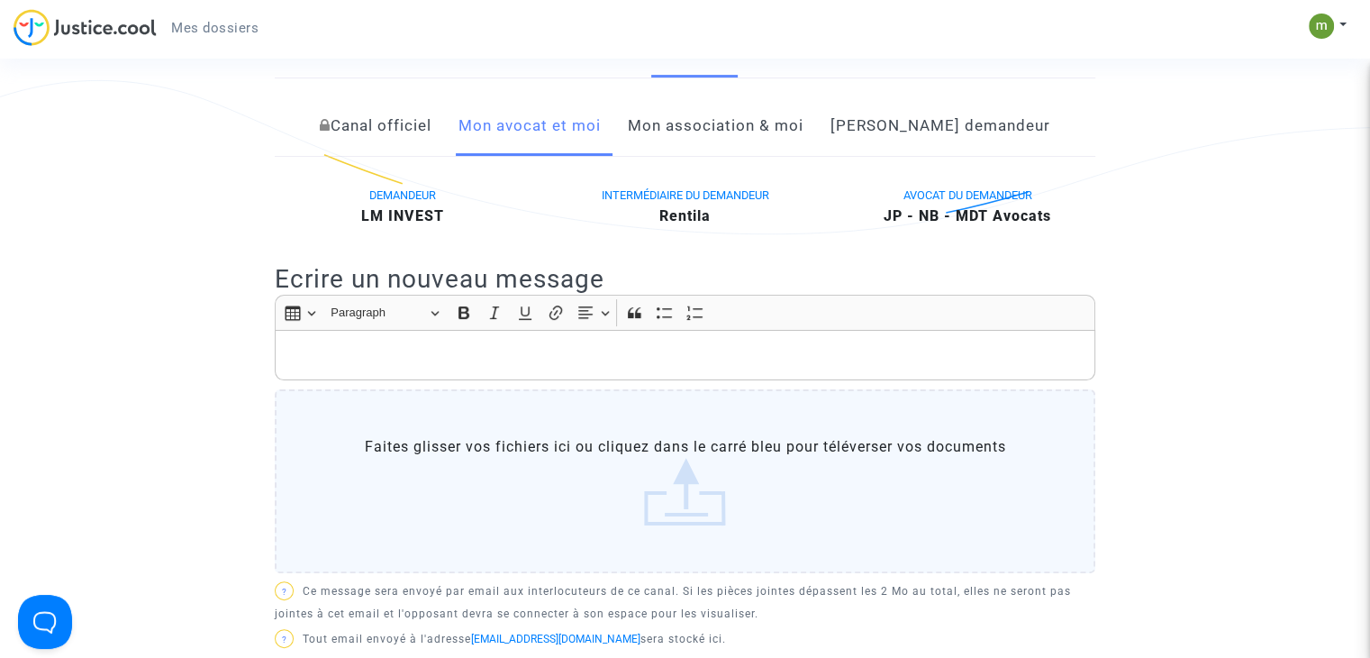
click at [915, 134] on link "[PERSON_NAME] demandeur" at bounding box center [941, 125] width 220 height 59
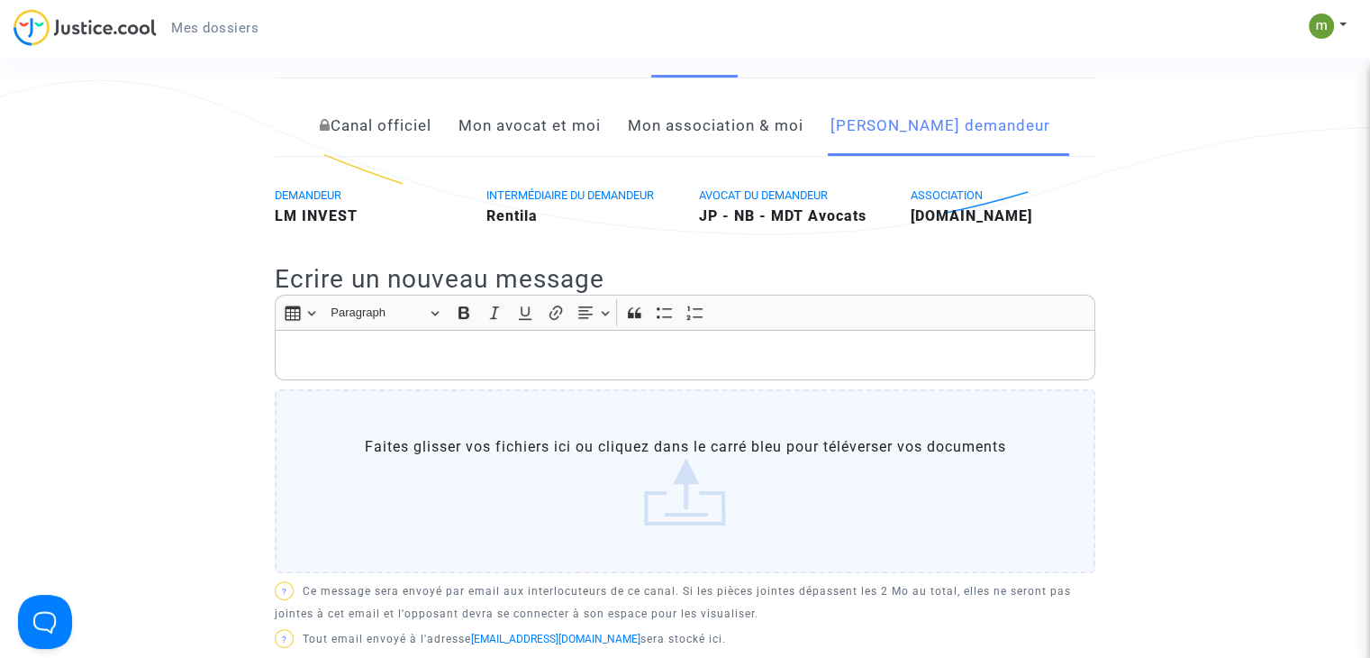
click at [496, 72] on link "Documents" at bounding box center [502, 48] width 86 height 59
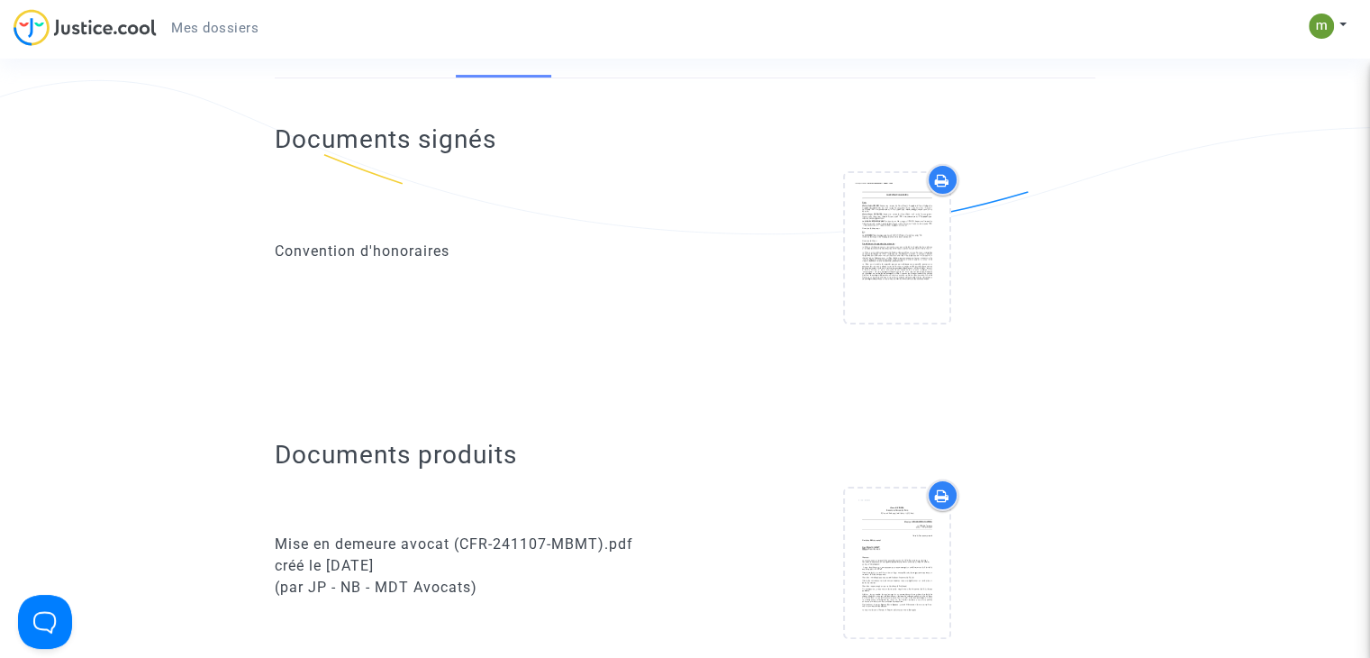
click at [394, 67] on link "Dossier" at bounding box center [402, 48] width 59 height 59
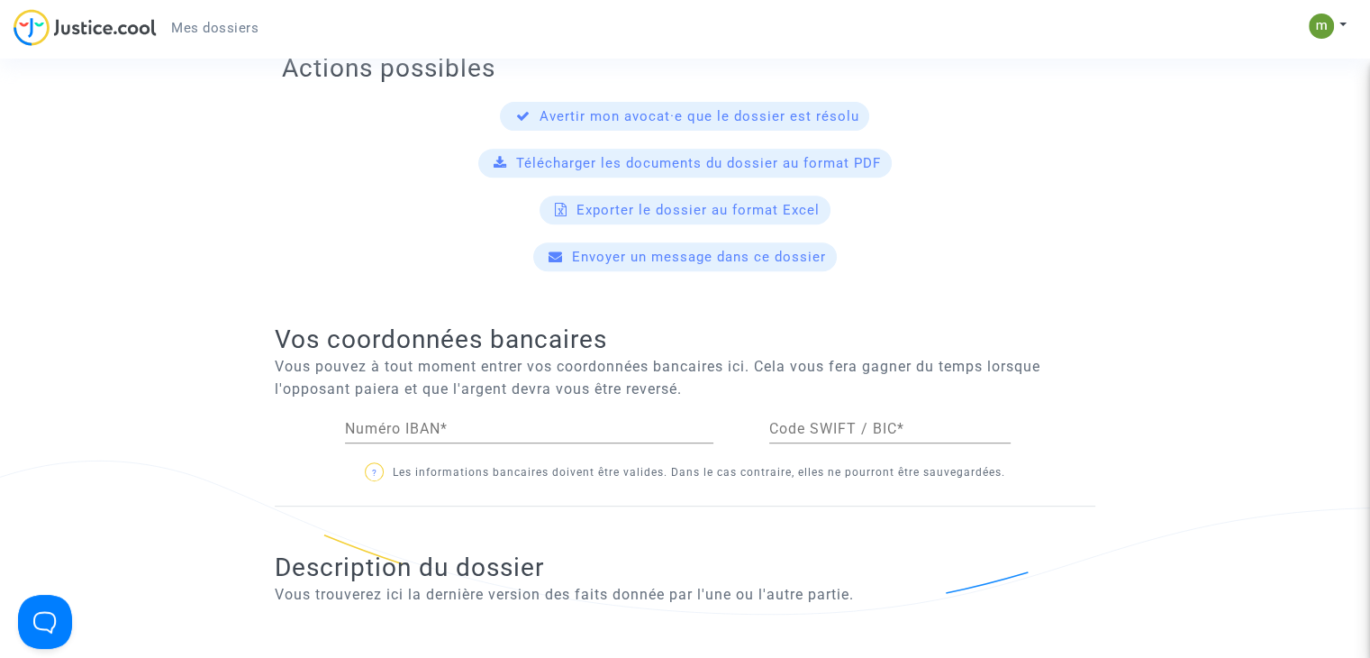
scroll to position [703, 0]
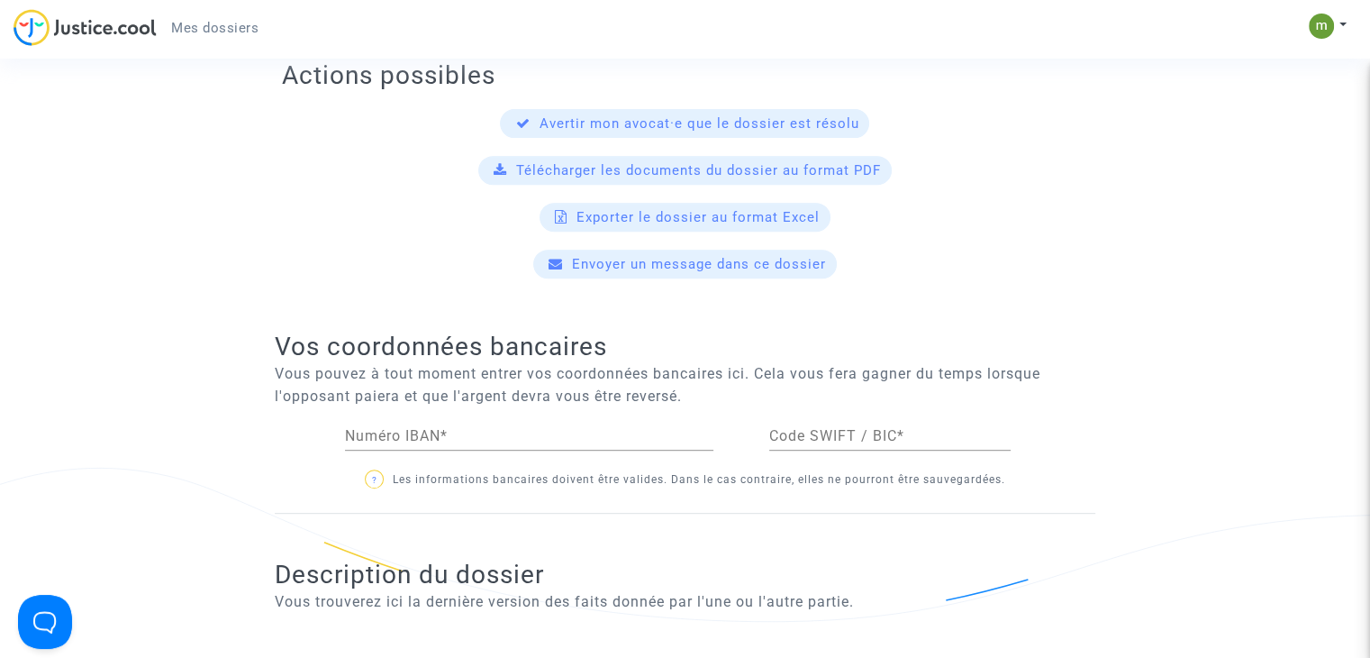
click at [649, 272] on span "Envoyer un message dans ce dossier" at bounding box center [699, 264] width 254 height 16
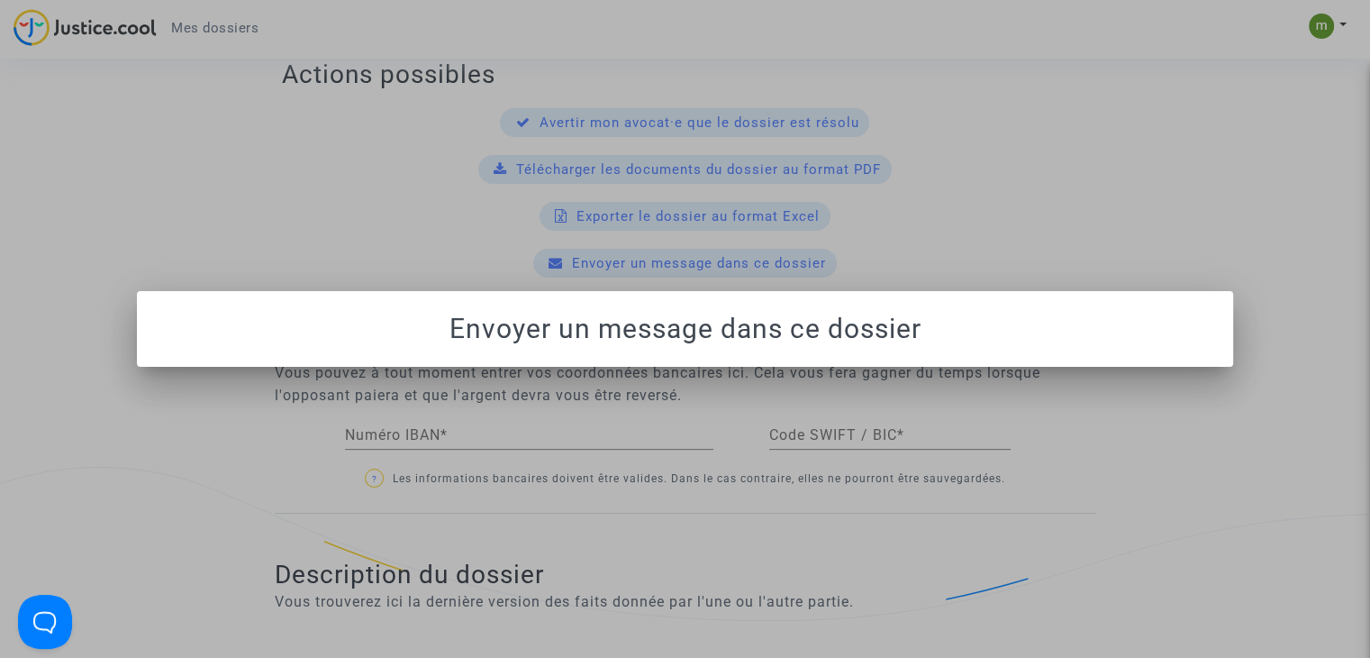
scroll to position [0, 0]
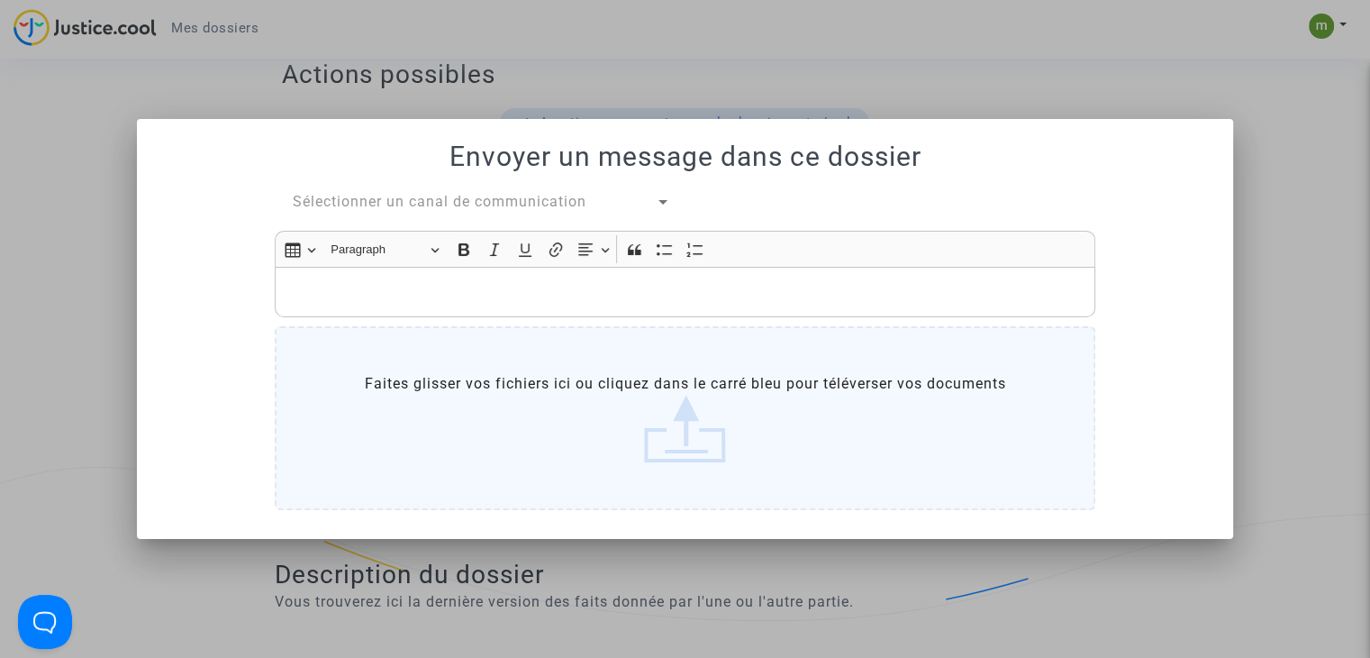
click at [621, 378] on label "Faites glisser vos fichiers ici ou cliquez dans le carré bleu pour téléverser v…" at bounding box center [685, 418] width 821 height 184
click at [0, 0] on input "Faites glisser vos fichiers ici ou cliquez dans le carré bleu pour téléverser v…" at bounding box center [0, 0] width 0 height 0
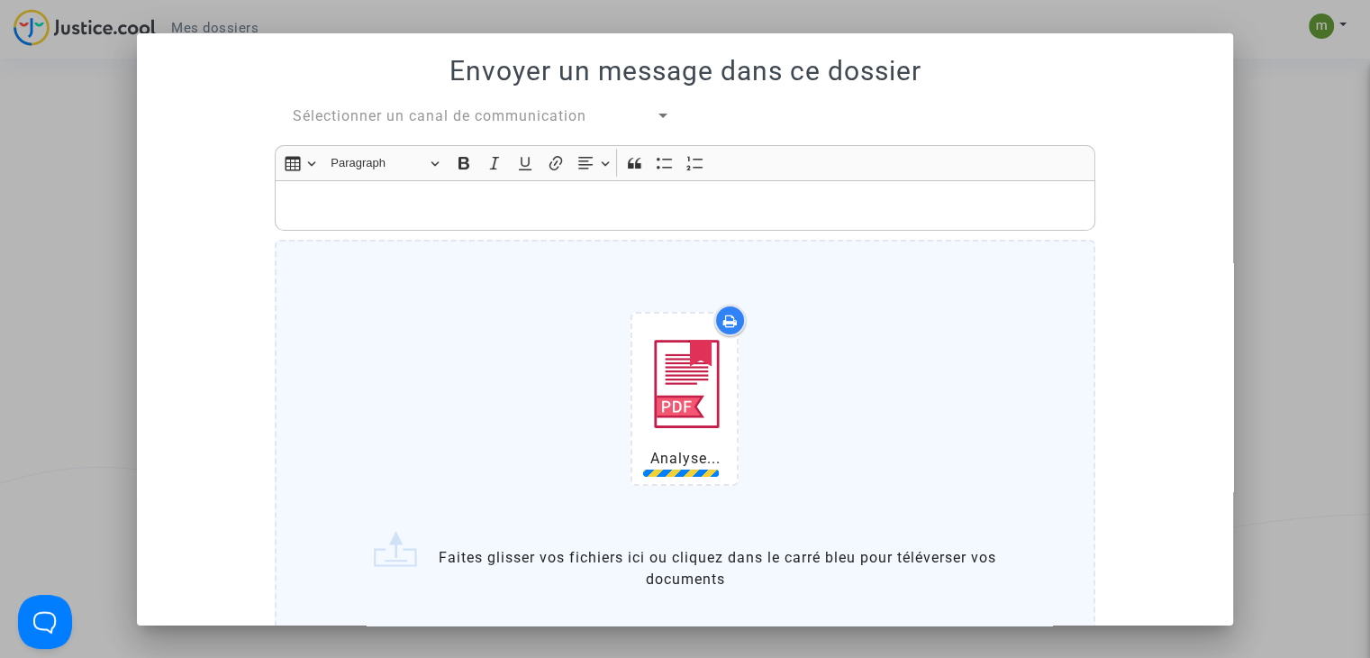
click at [680, 392] on img at bounding box center [685, 384] width 90 height 127
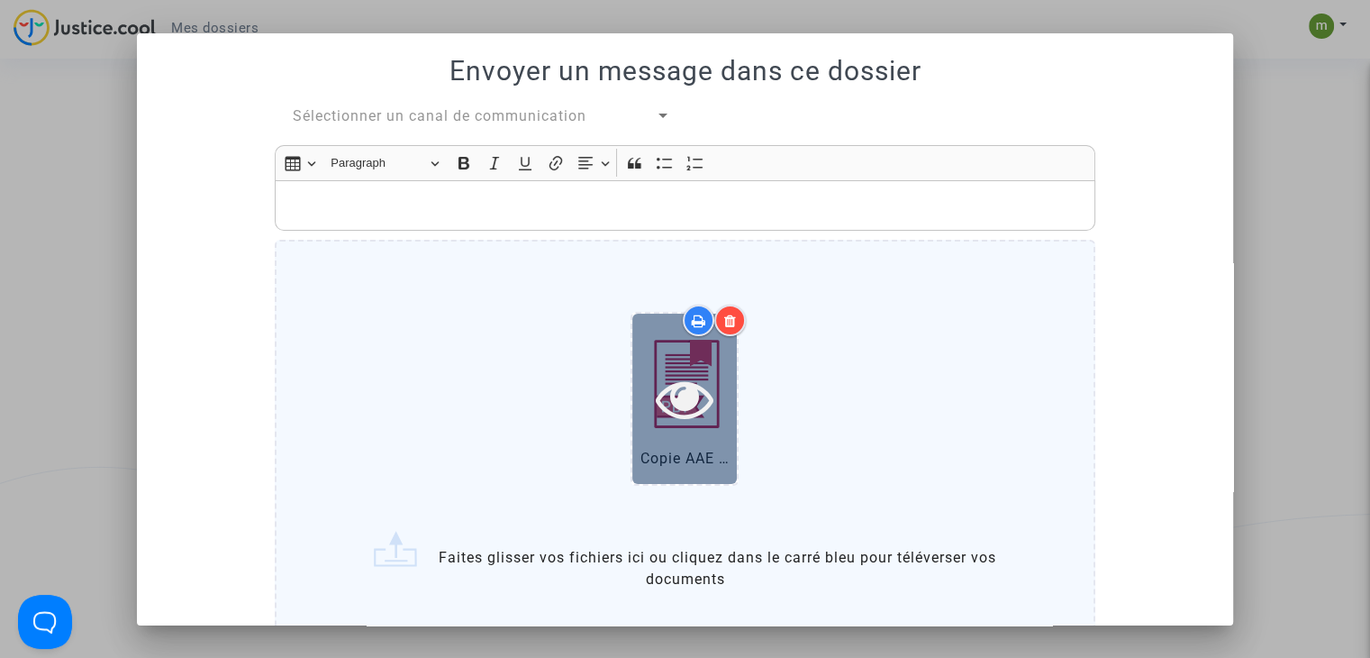
click at [711, 379] on div at bounding box center [684, 398] width 105 height 58
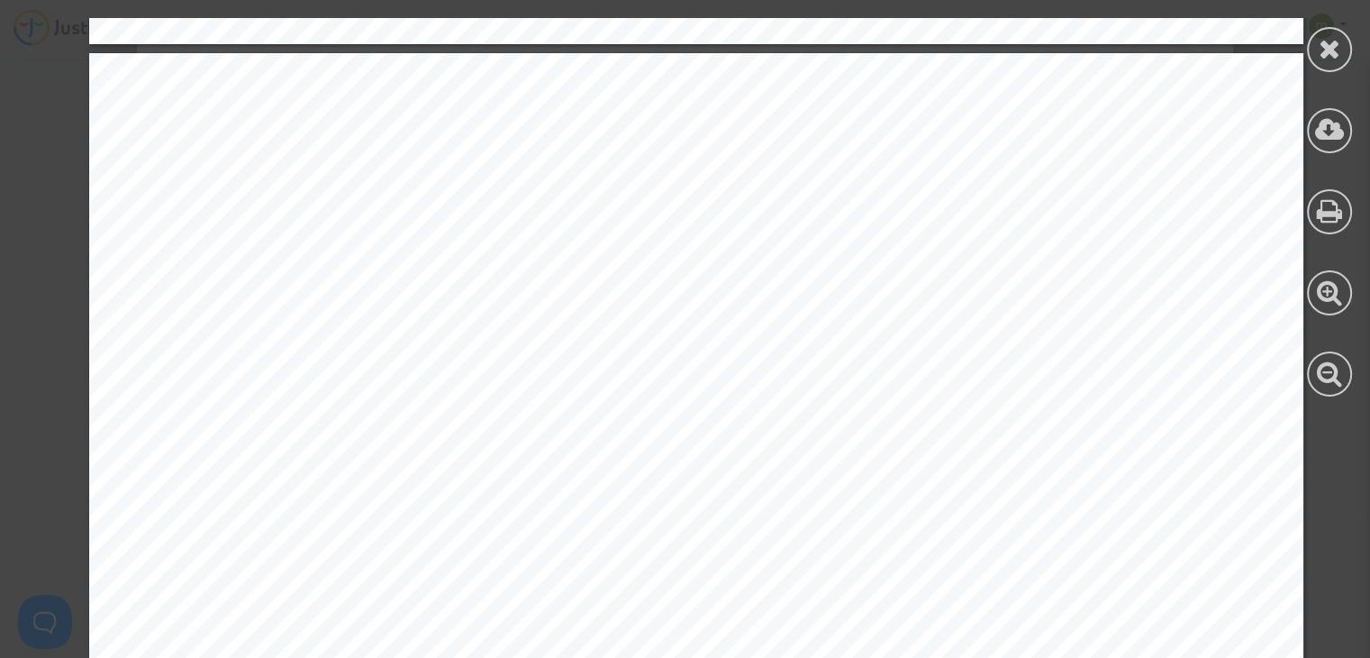
scroll to position [5287, 0]
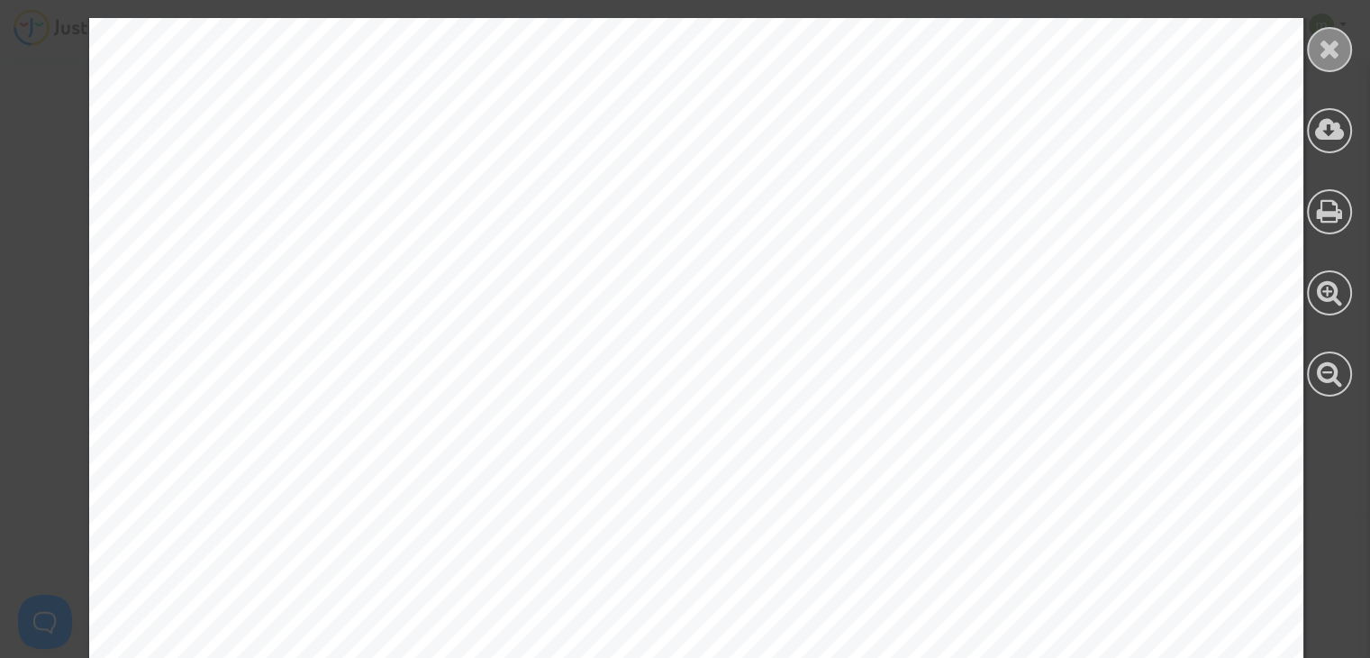
click at [1319, 42] on icon at bounding box center [1330, 48] width 23 height 27
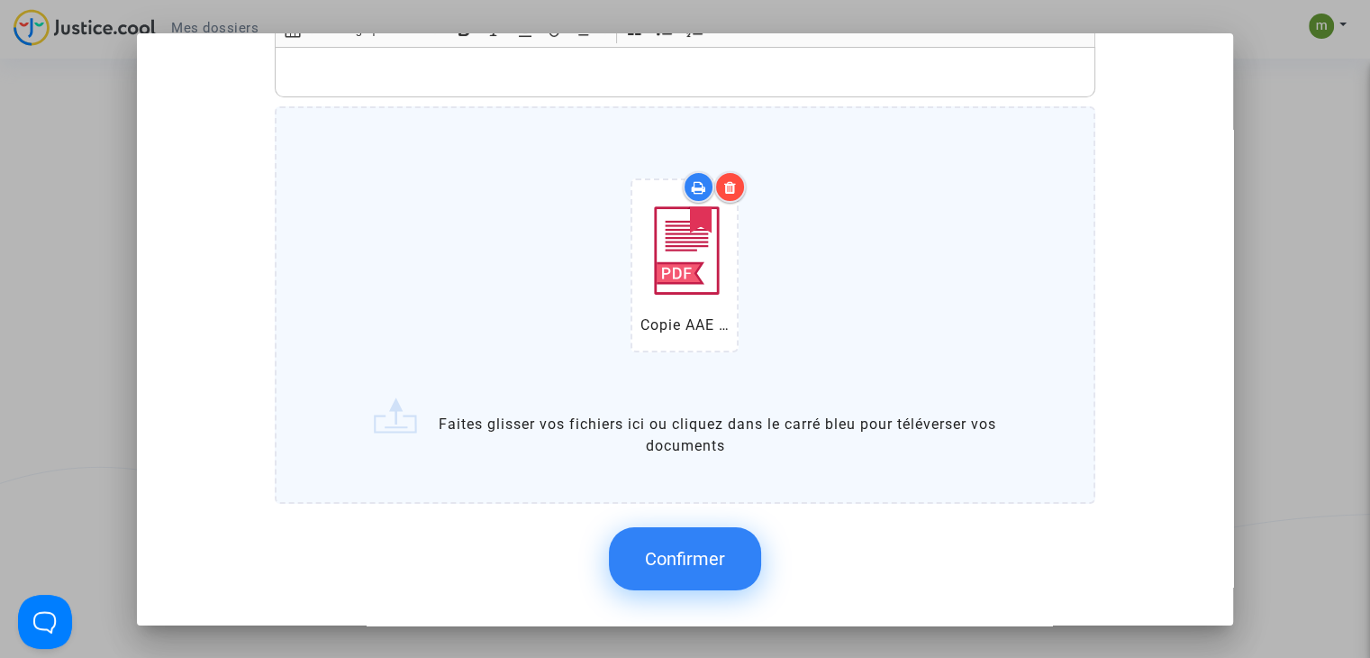
scroll to position [0, 0]
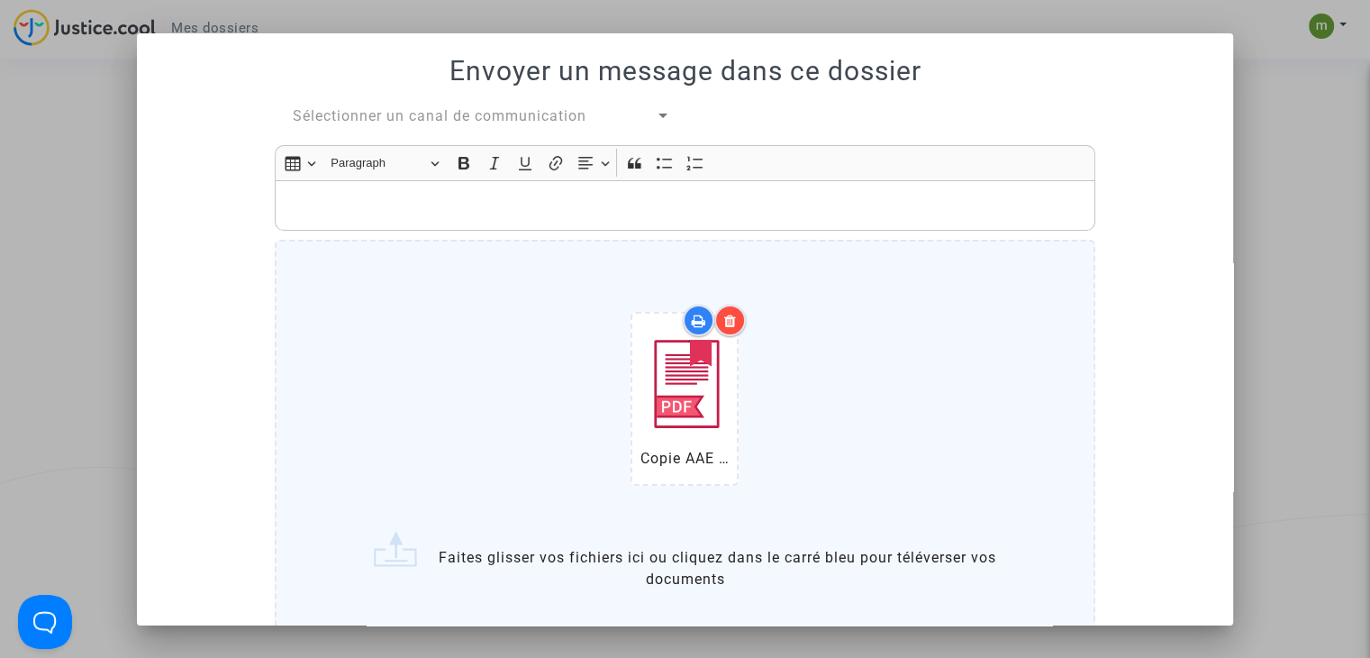
click at [399, 208] on p "Rich Text Editor, main" at bounding box center [686, 205] width 802 height 23
click at [553, 130] on div "Sélectionner un canal de communication Rich Text Editor Insert table Insert tab…" at bounding box center [685, 422] width 848 height 635
click at [559, 121] on span "Sélectionner un canal de communication" at bounding box center [440, 115] width 294 height 17
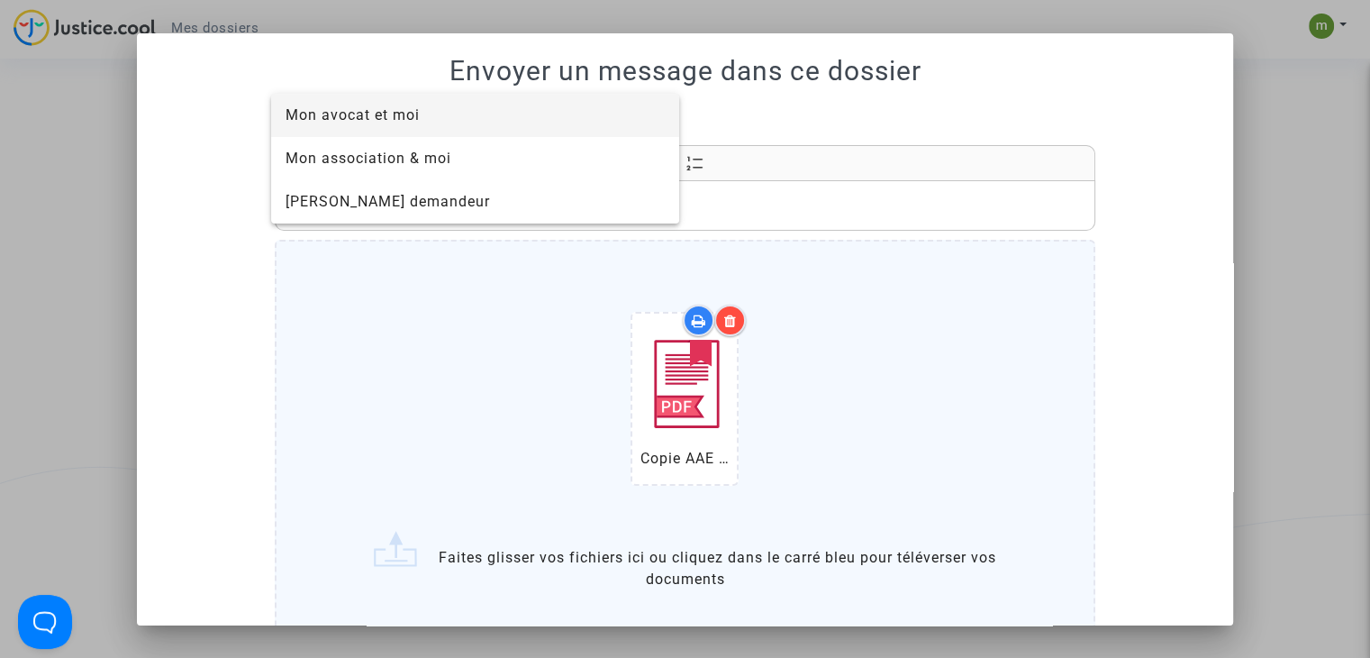
click at [553, 355] on div at bounding box center [685, 329] width 1370 height 658
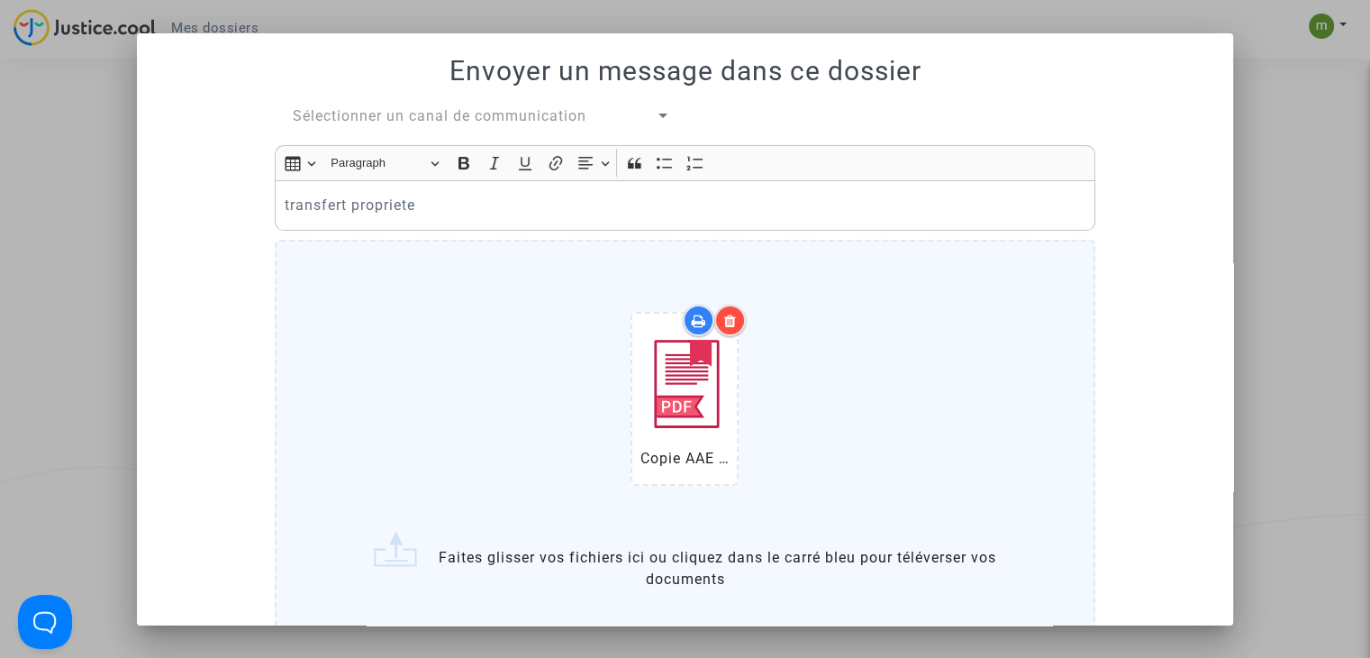
scroll to position [134, 0]
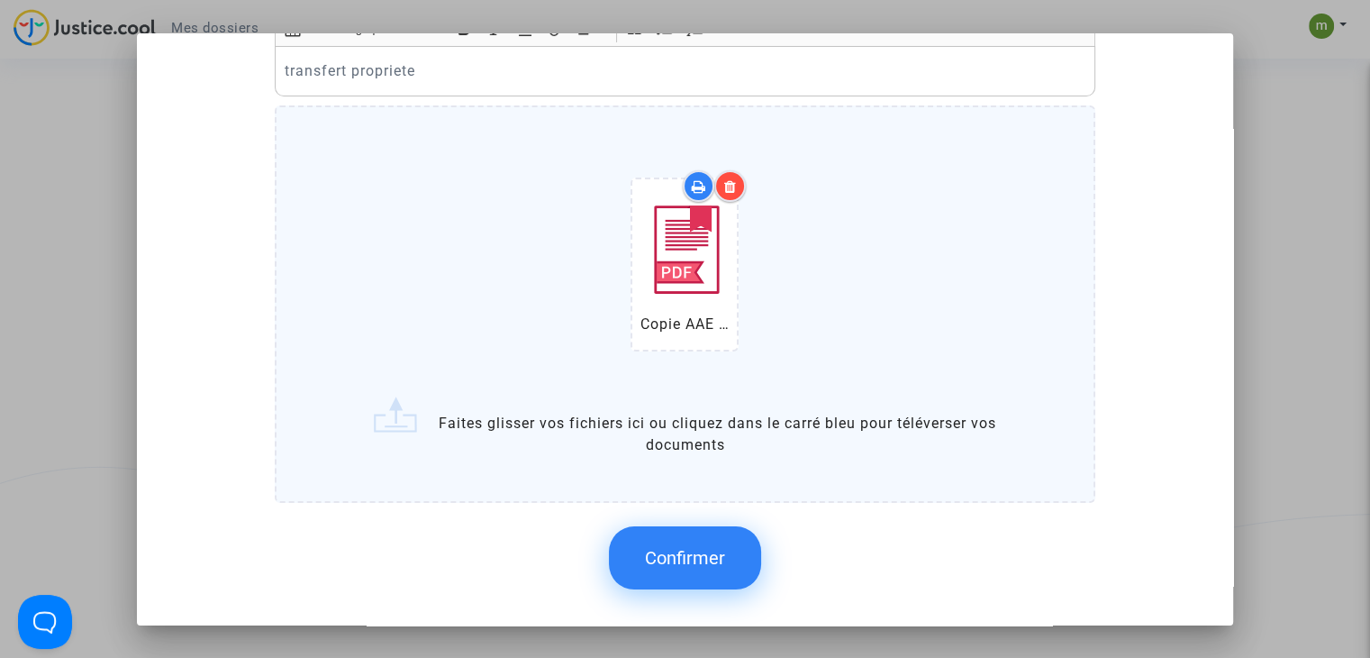
click at [418, 80] on p "transfert propriete" at bounding box center [686, 70] width 802 height 23
click at [674, 547] on span "Confirmer" at bounding box center [685, 558] width 80 height 22
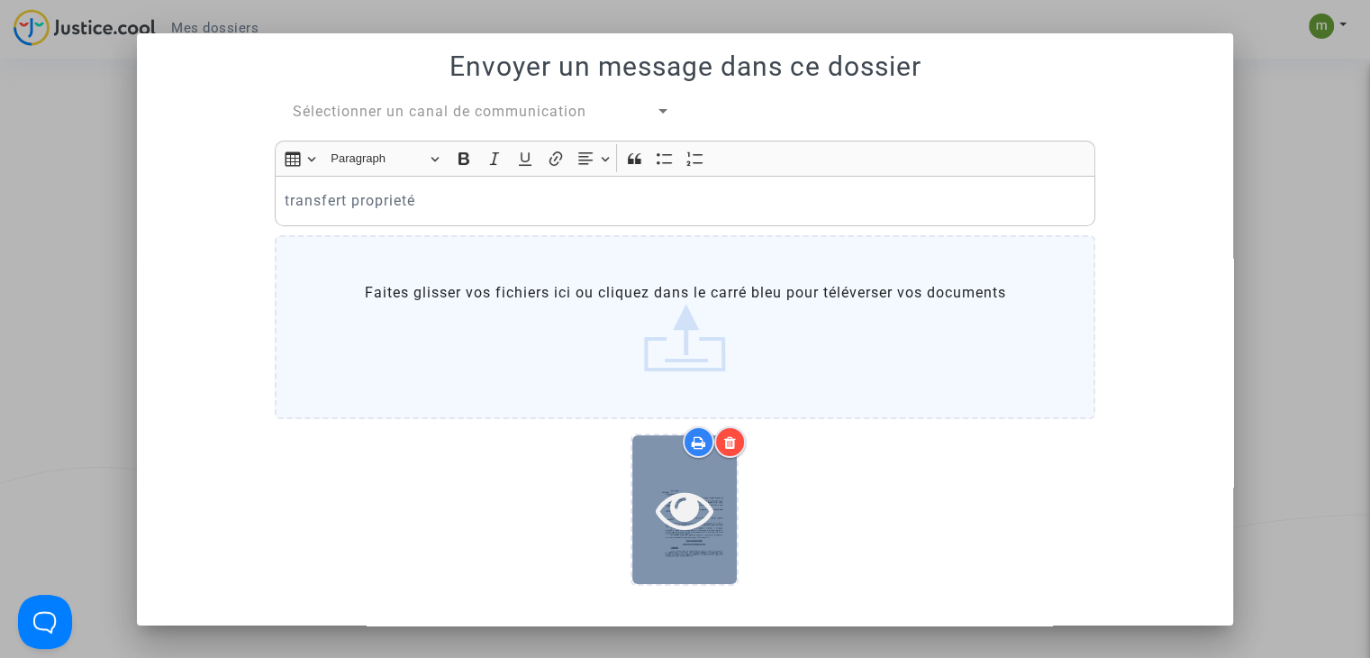
scroll to position [0, 0]
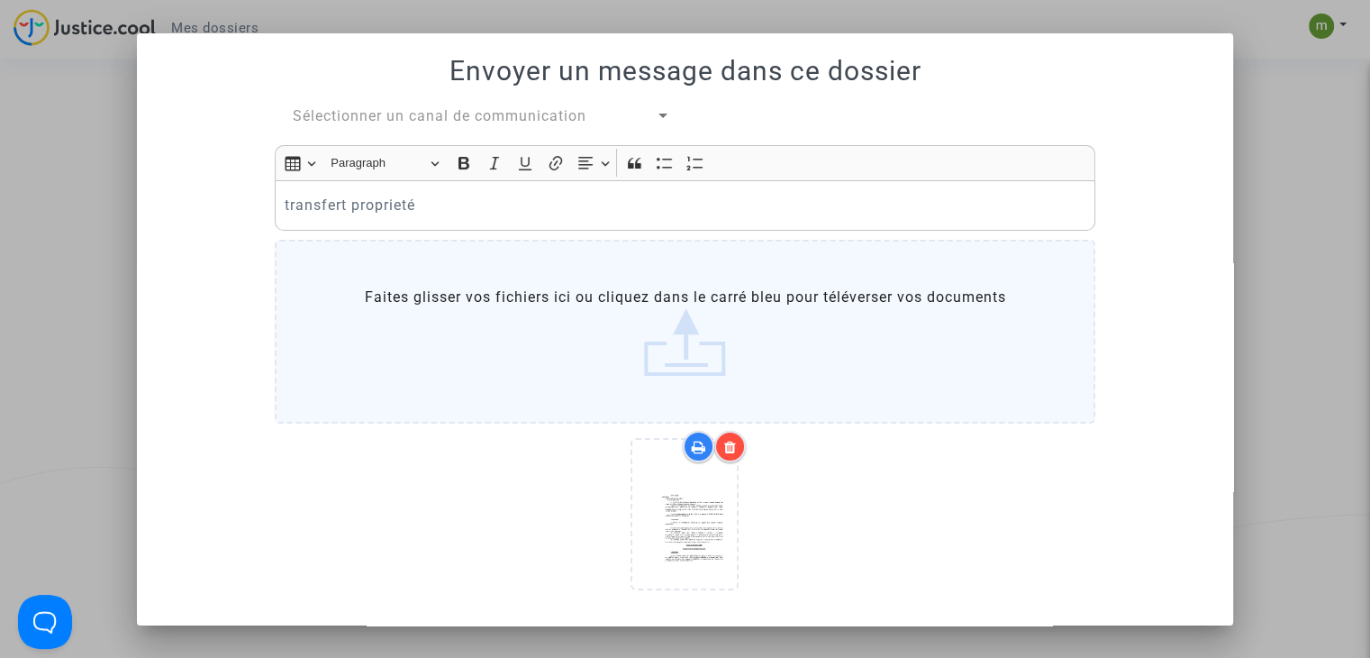
click at [379, 208] on p "transfert proprieté" at bounding box center [686, 205] width 802 height 23
click at [360, 206] on p "transfert proprieté" at bounding box center [686, 205] width 802 height 23
click at [395, 205] on p "transfert proprieté" at bounding box center [686, 205] width 802 height 23
click at [510, 305] on label "Faites glisser vos fichiers ici ou cliquez dans le carré bleu pour téléverser v…" at bounding box center [685, 332] width 821 height 184
click at [0, 0] on input "Faites glisser vos fichiers ici ou cliquez dans le carré bleu pour téléverser v…" at bounding box center [0, 0] width 0 height 0
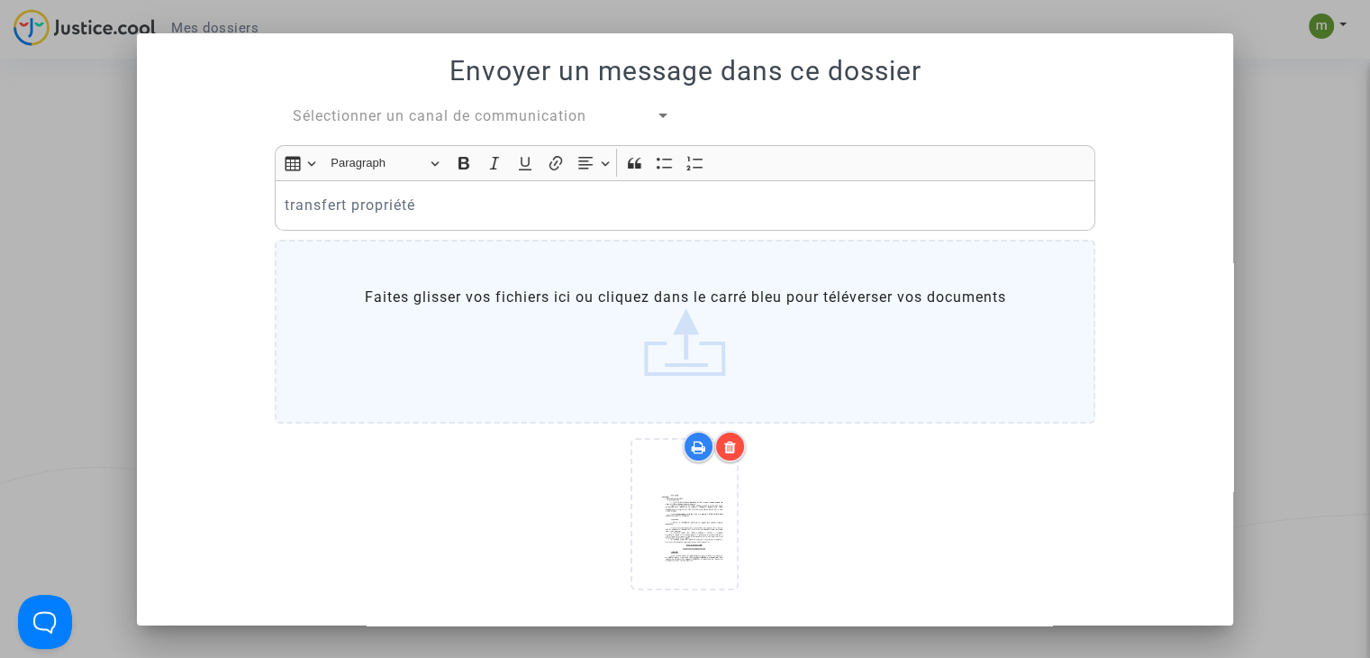
click at [1262, 266] on div at bounding box center [685, 329] width 1370 height 658
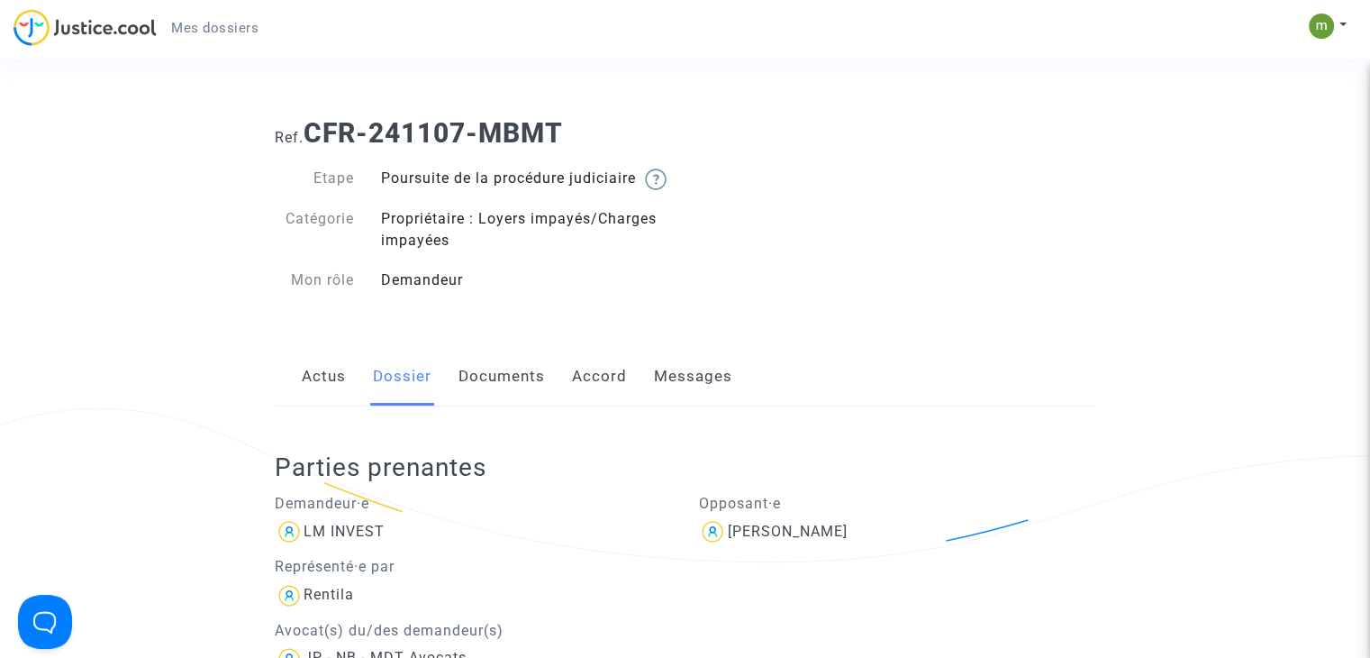
click at [511, 400] on link "Documents" at bounding box center [502, 376] width 86 height 59
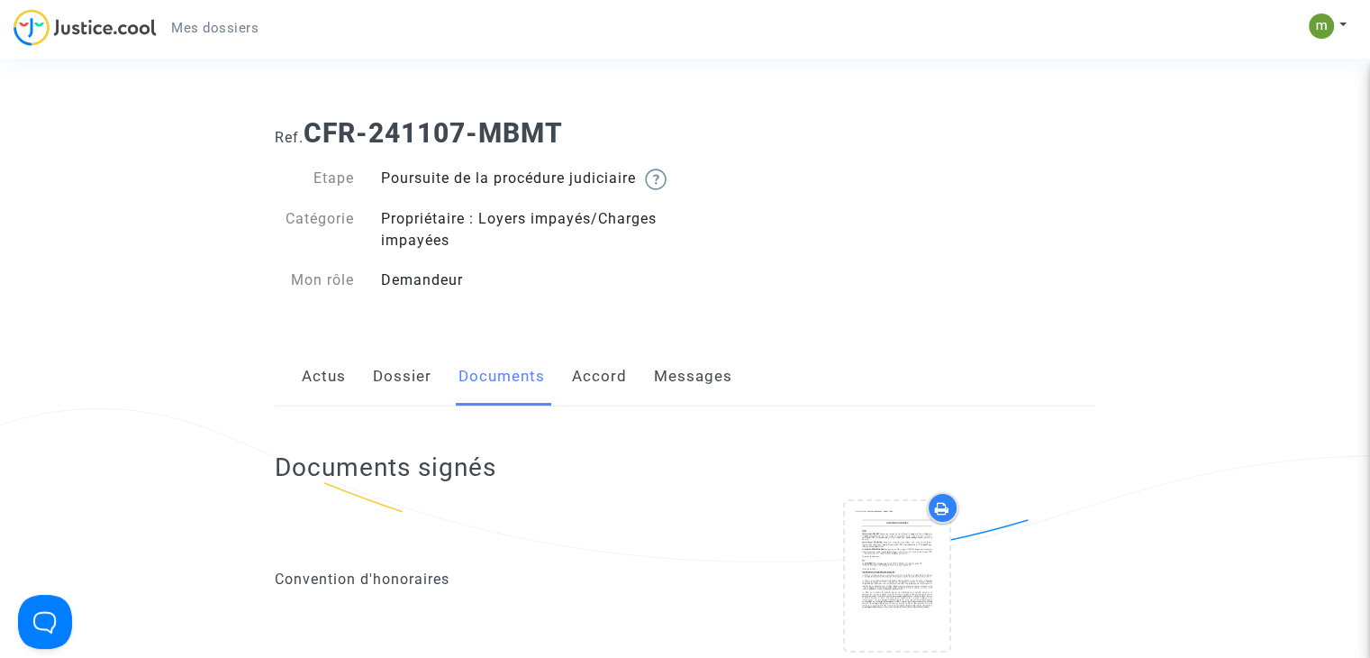
click at [679, 393] on link "Messages" at bounding box center [693, 376] width 78 height 59
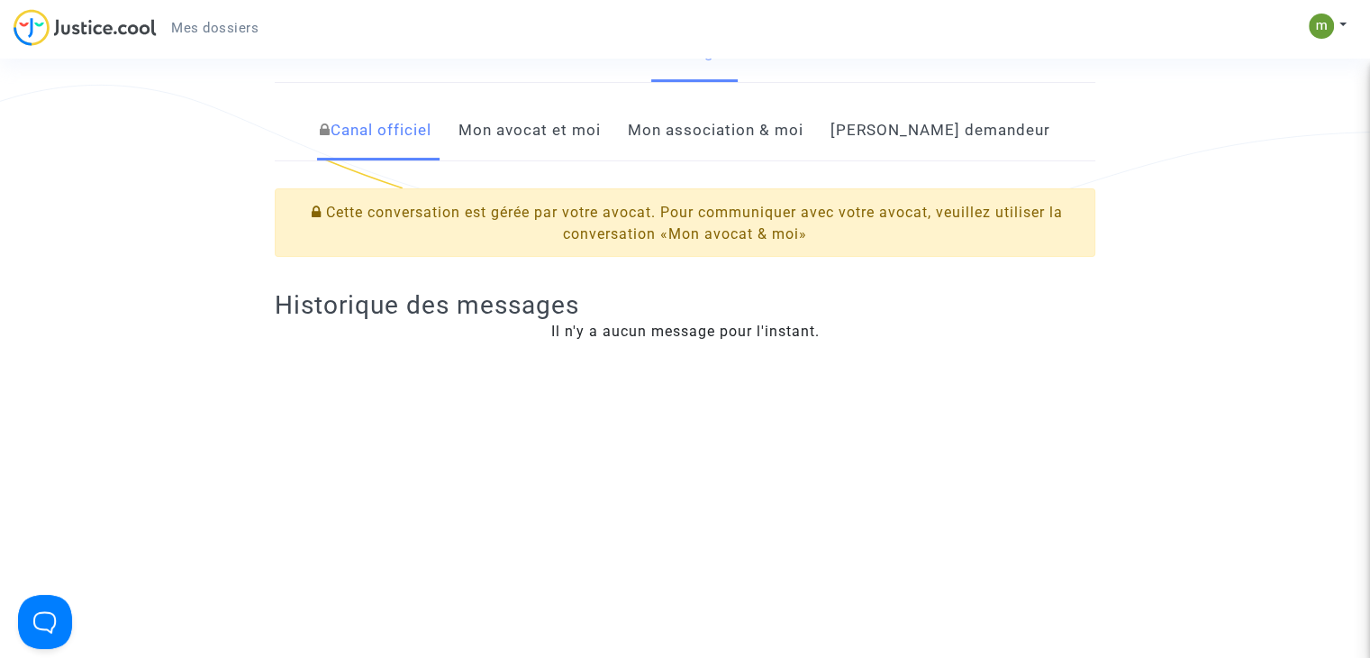
scroll to position [321, 0]
click at [601, 163] on link "Mon avocat et moi" at bounding box center [530, 133] width 142 height 59
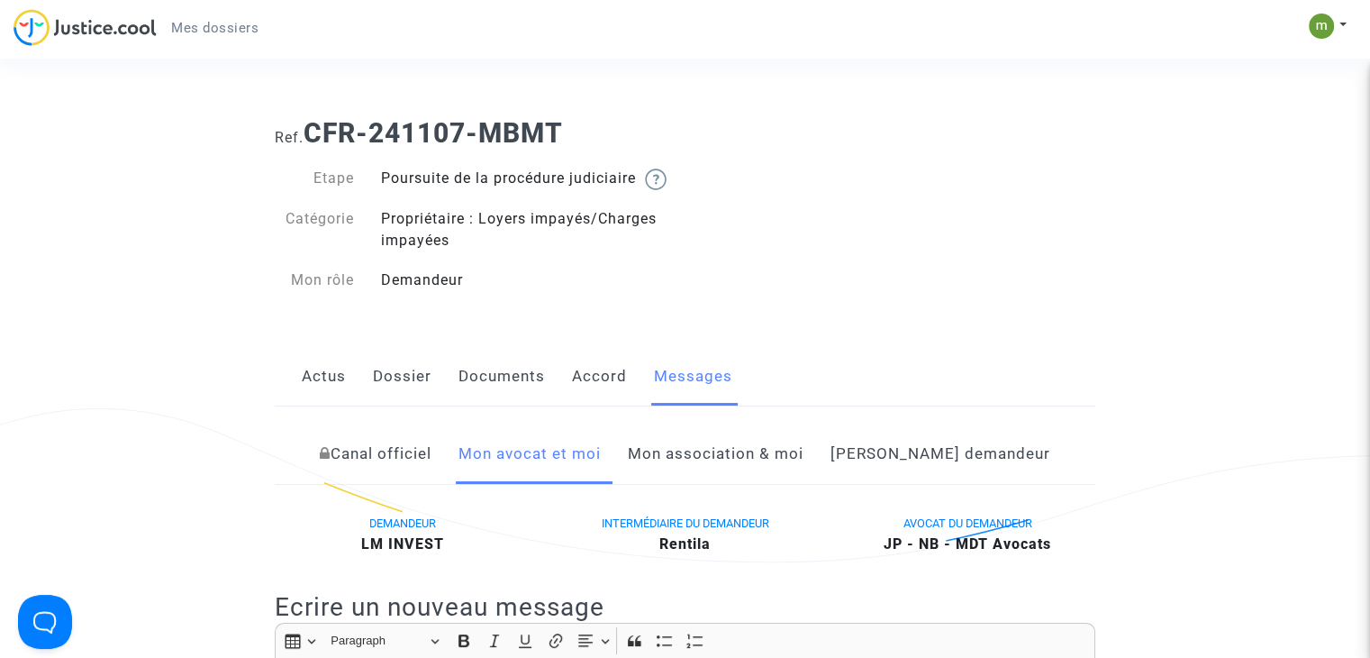
click at [421, 469] on link "Canal officiel" at bounding box center [376, 453] width 112 height 59
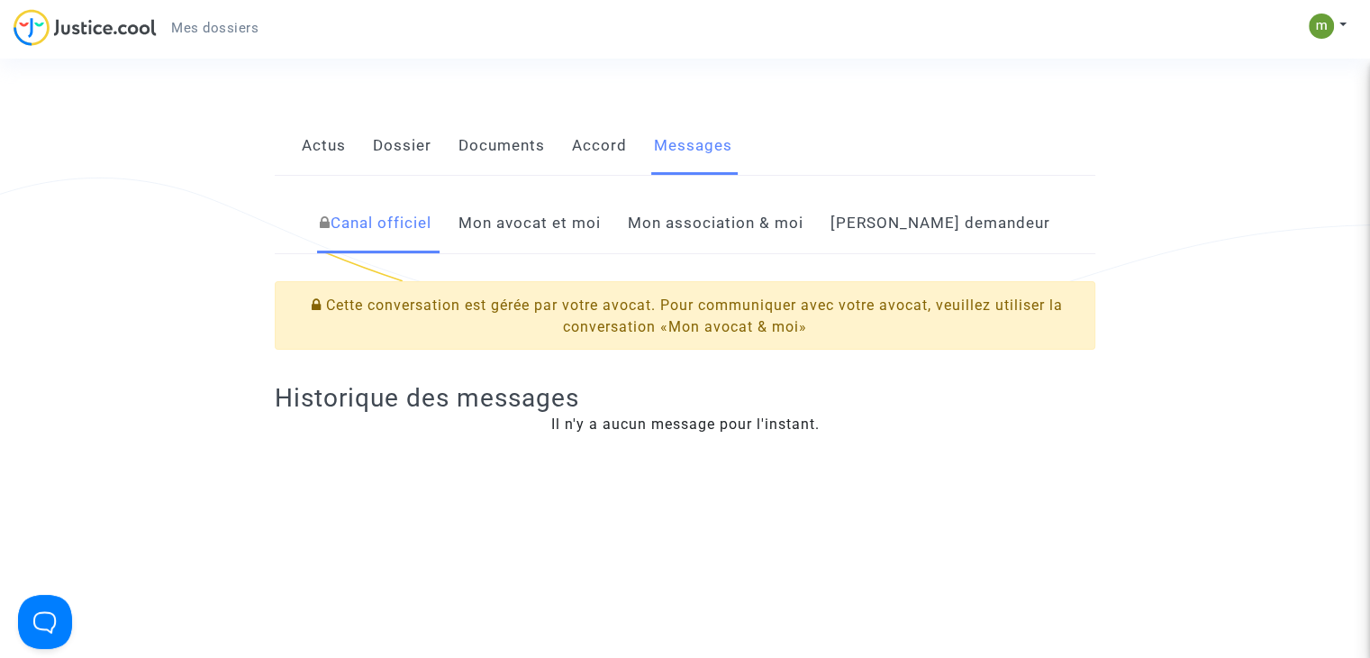
scroll to position [139, 0]
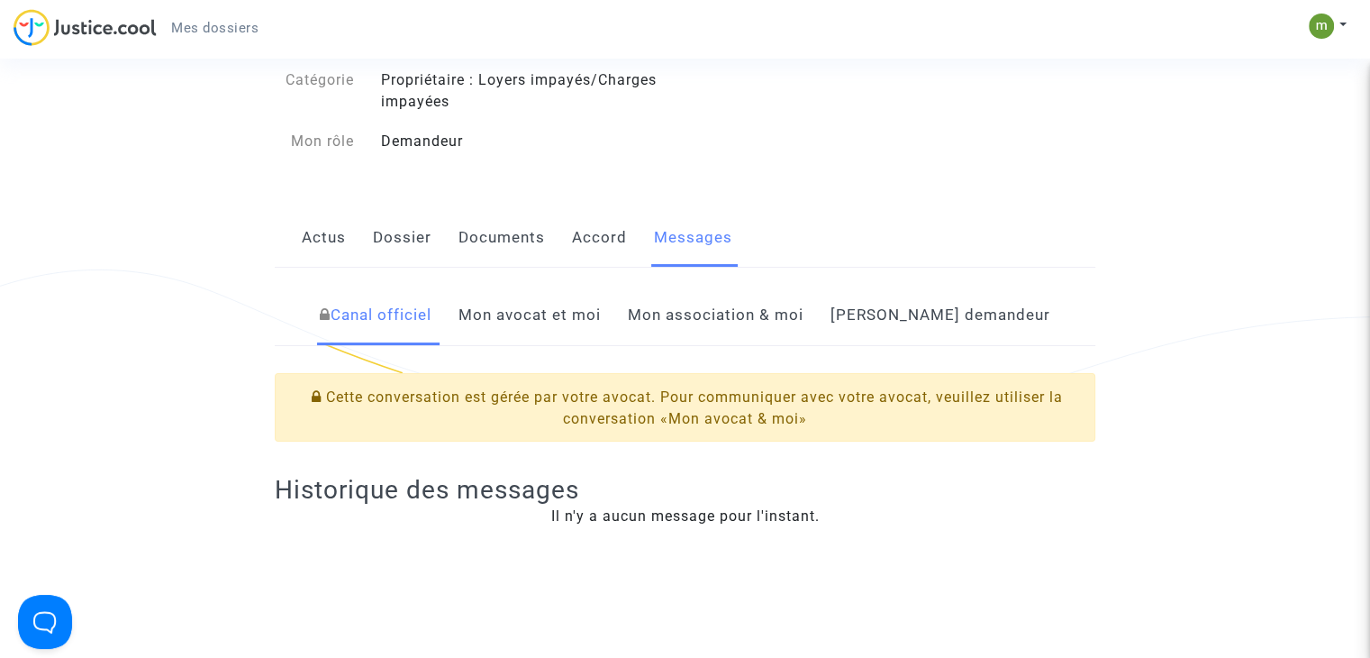
click at [771, 345] on link "Mon association & moi" at bounding box center [716, 315] width 176 height 59
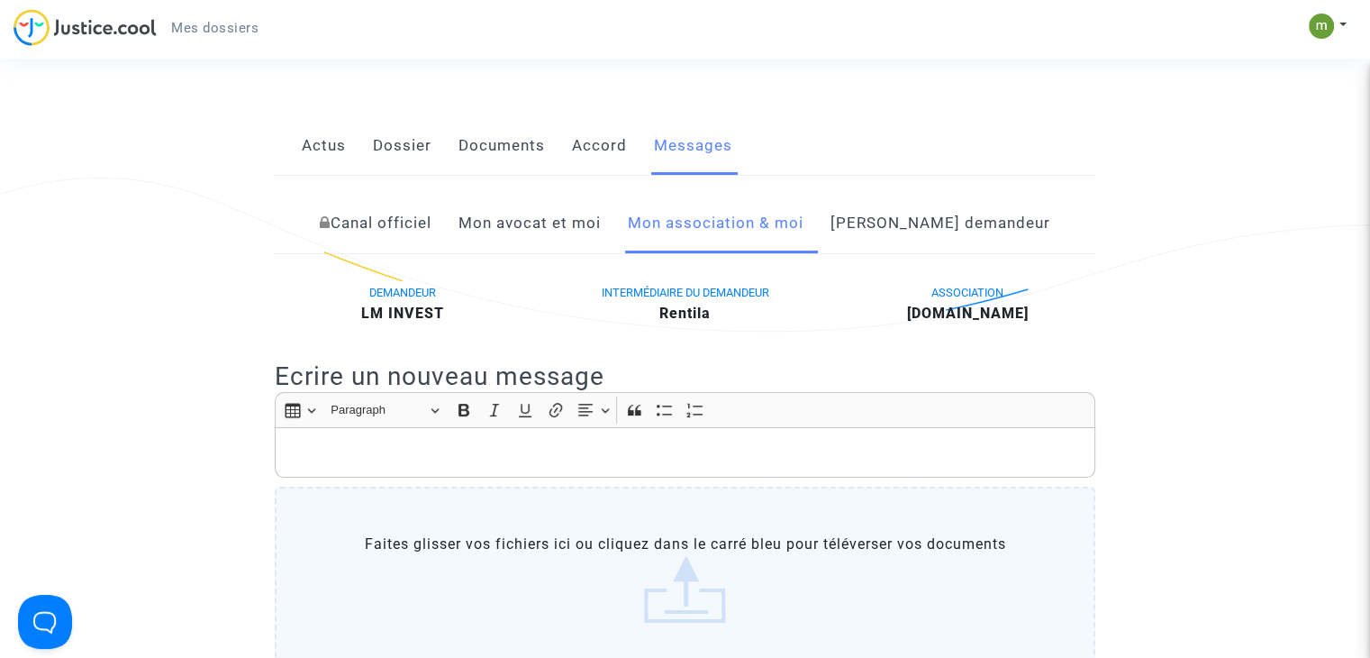
scroll to position [233, 0]
click at [328, 173] on link "Actus" at bounding box center [324, 143] width 44 height 59
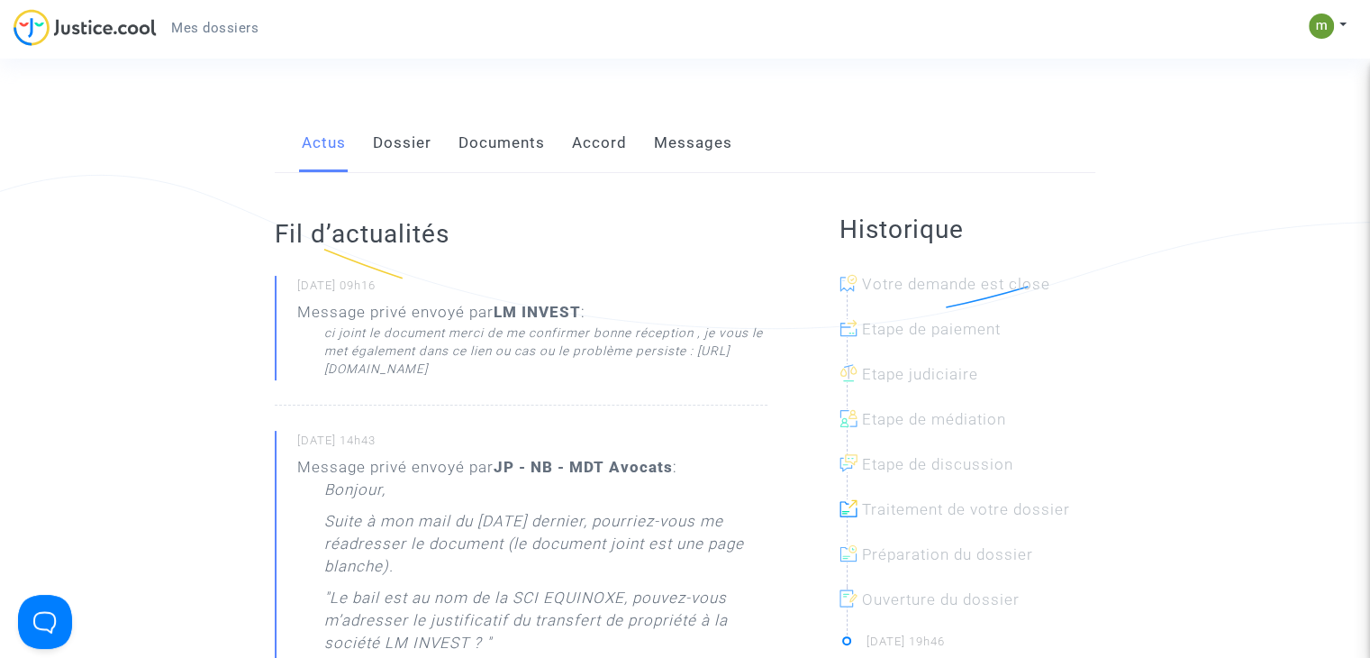
drag, startPoint x: 350, startPoint y: 353, endPoint x: 471, endPoint y: 387, distance: 126.1
click at [471, 378] on div "ci joint le document merci de me confirmer bonne réception , je vous le met éga…" at bounding box center [545, 350] width 443 height 54
